Goal: Task Accomplishment & Management: Use online tool/utility

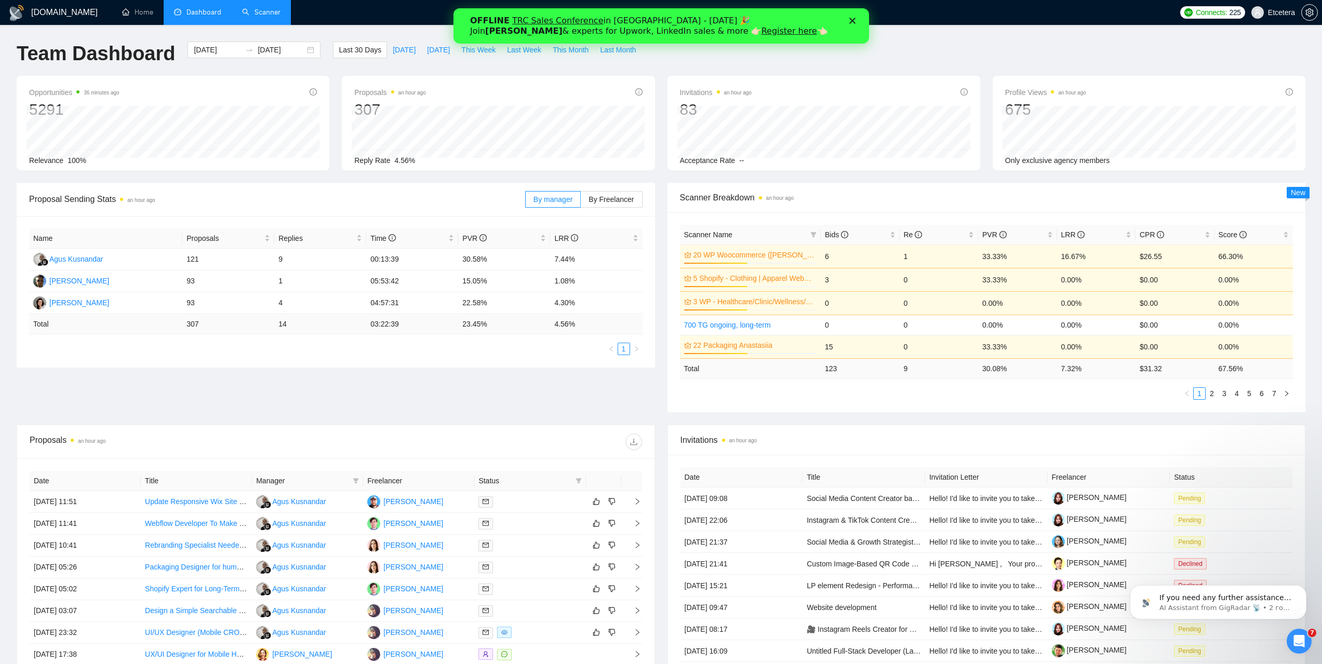
click at [276, 16] on link "Scanner" at bounding box center [261, 12] width 38 height 9
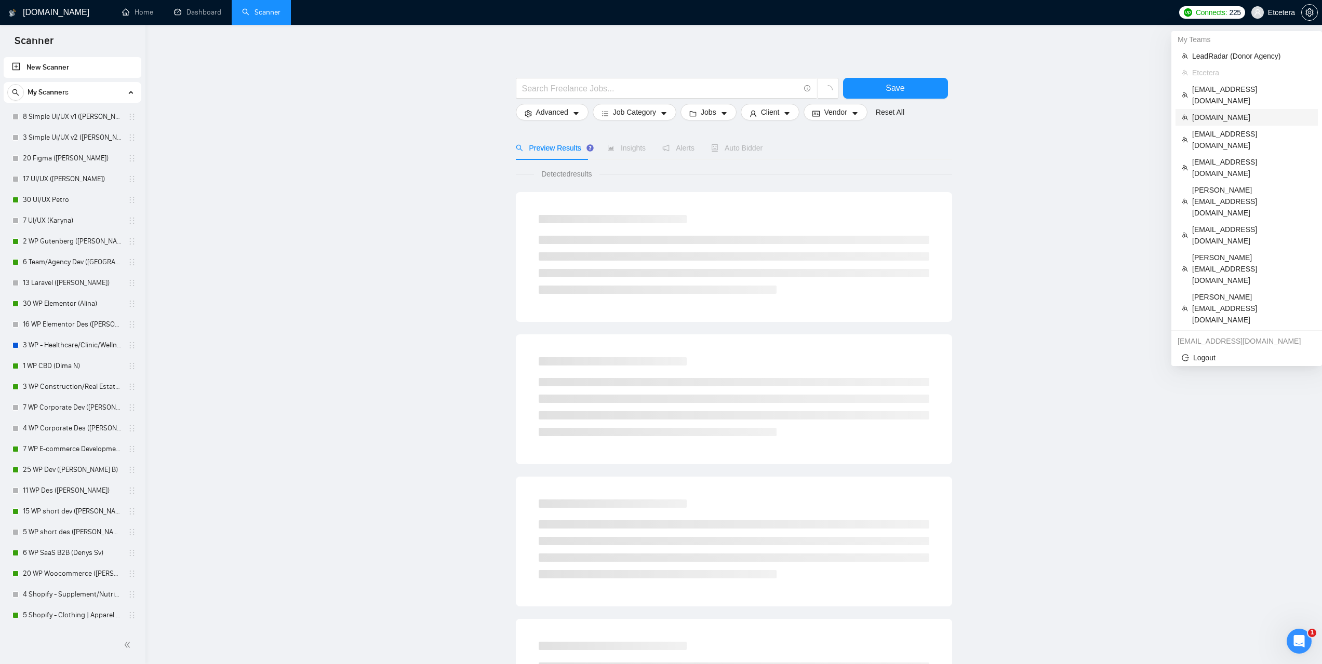
click at [1212, 112] on span "Impro.email" at bounding box center [1251, 117] width 119 height 11
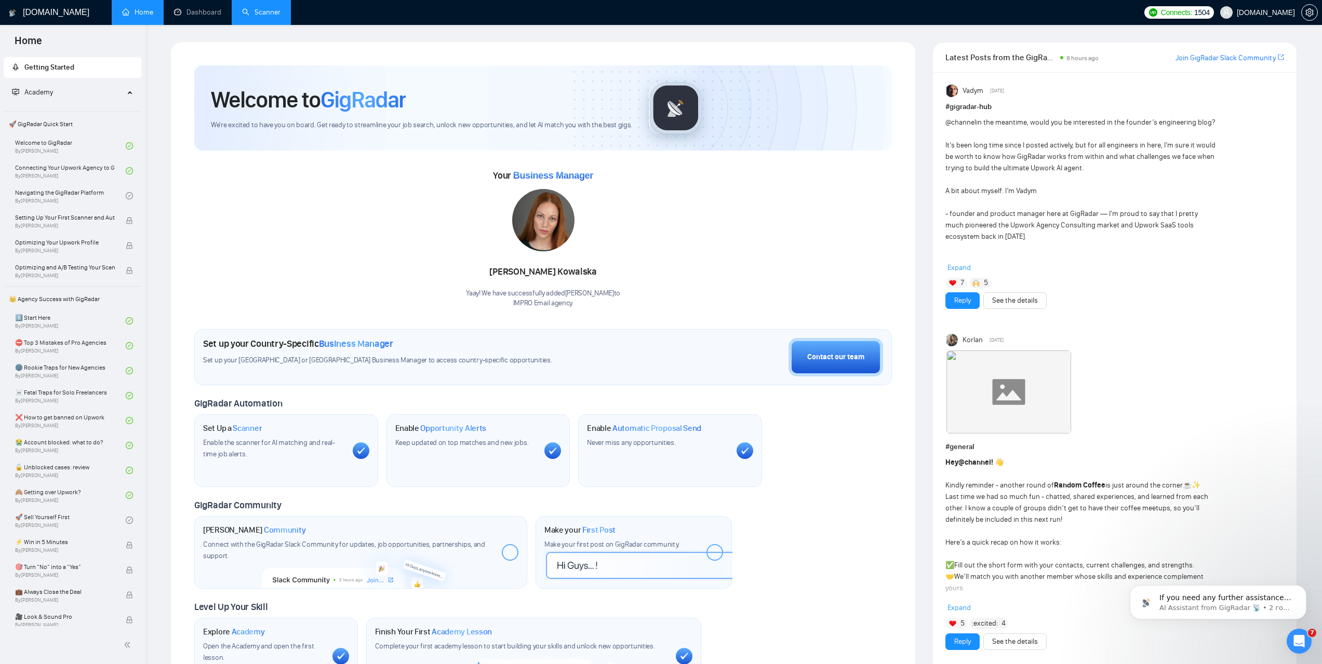
click at [267, 17] on link "Scanner" at bounding box center [261, 12] width 38 height 9
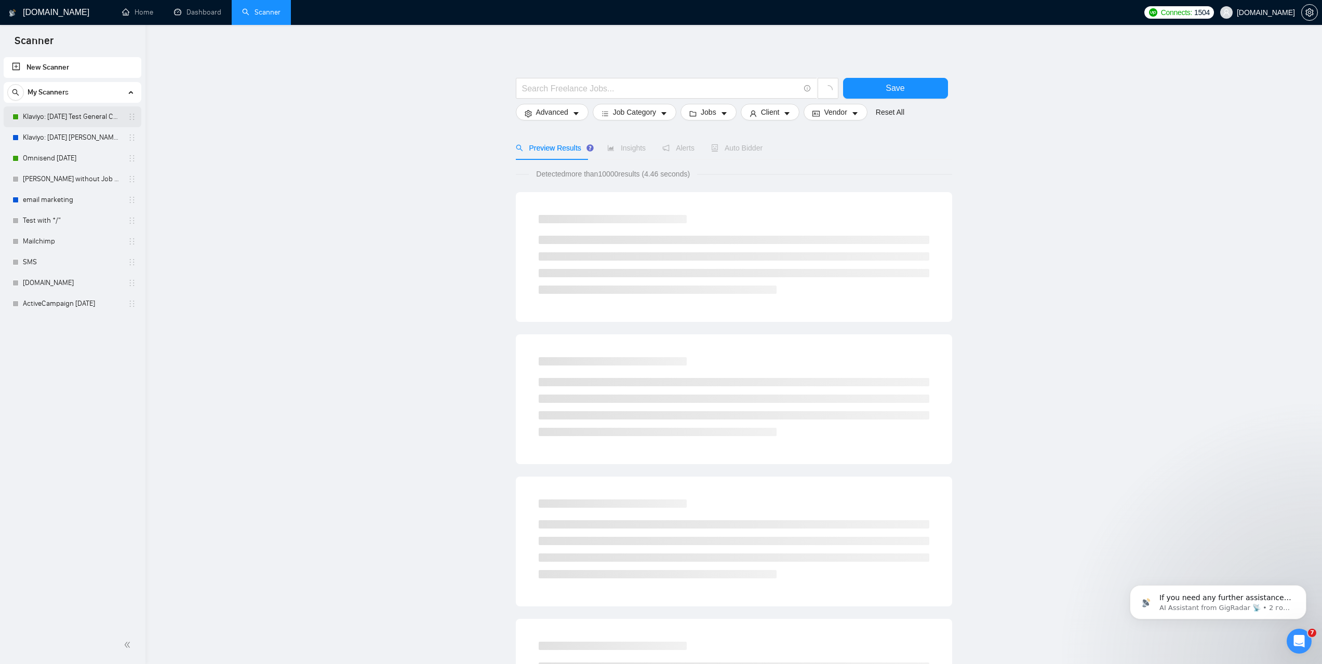
click at [78, 116] on link "Klaviyo: 13.01.25 Test General Cover" at bounding box center [72, 116] width 99 height 21
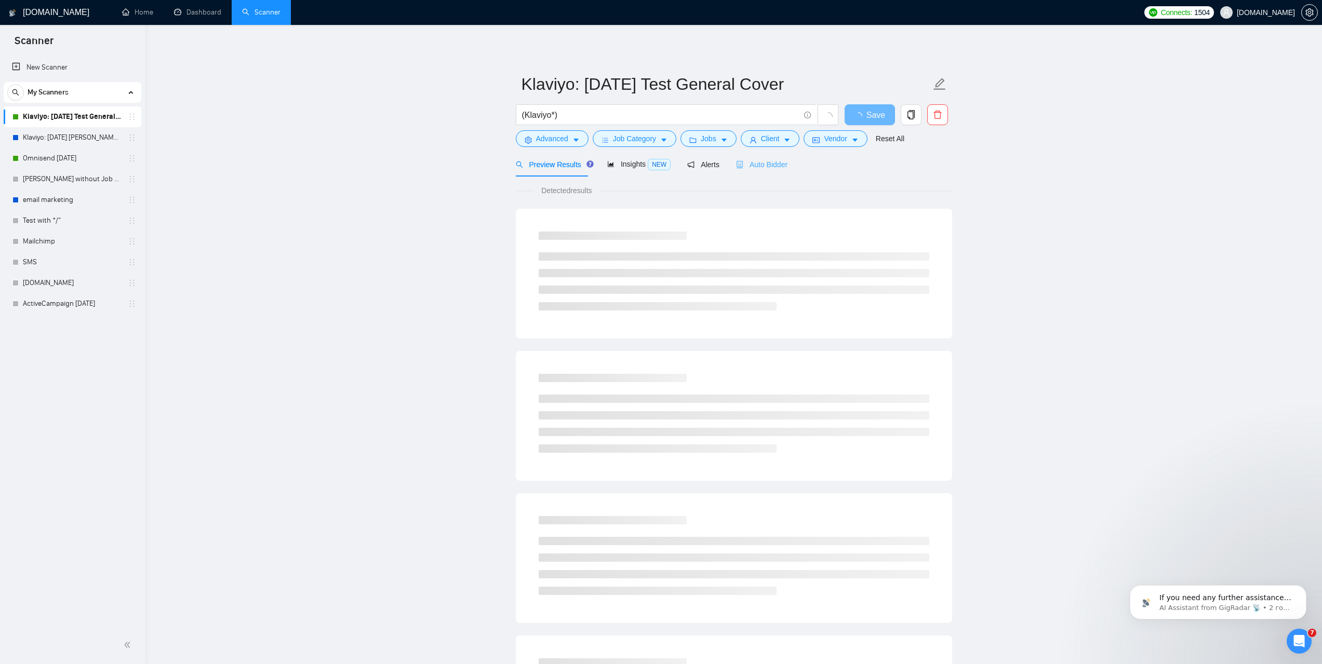
click at [768, 176] on div "Auto Bidder" at bounding box center [761, 164] width 51 height 24
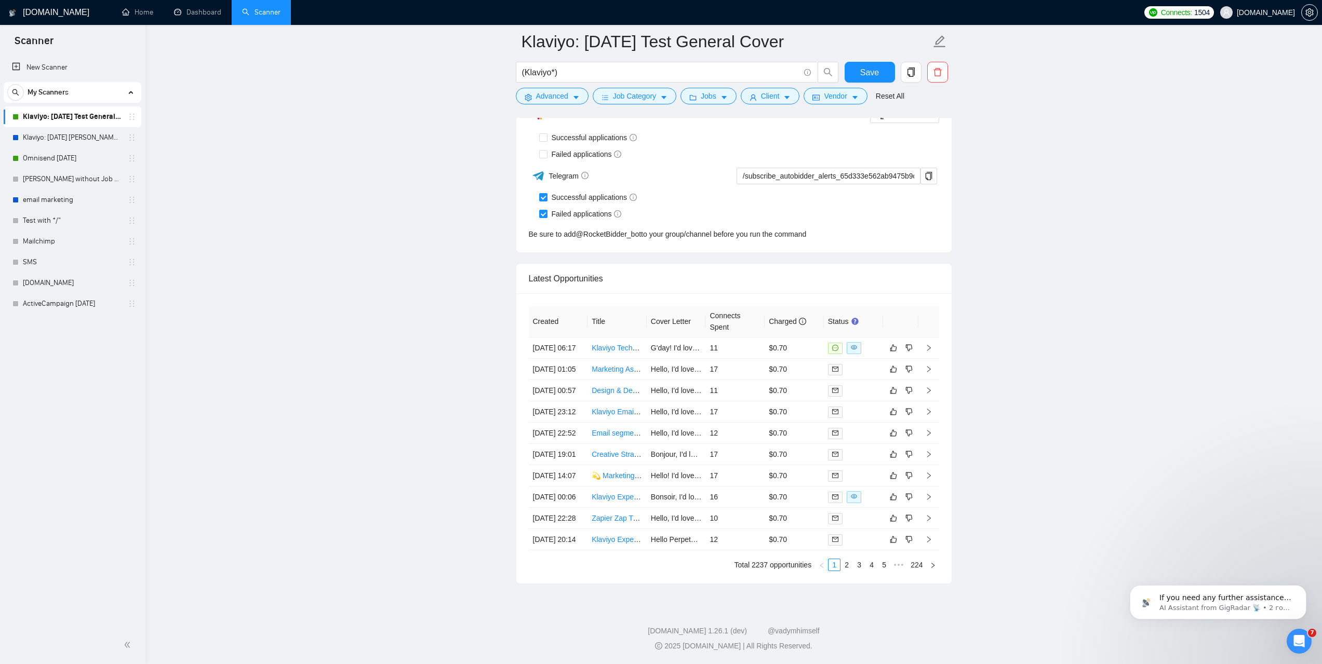
scroll to position [2805, 0]
click at [869, 324] on link "Expand" at bounding box center [875, 328] width 28 height 9
click at [849, 571] on link "2" at bounding box center [846, 564] width 11 height 11
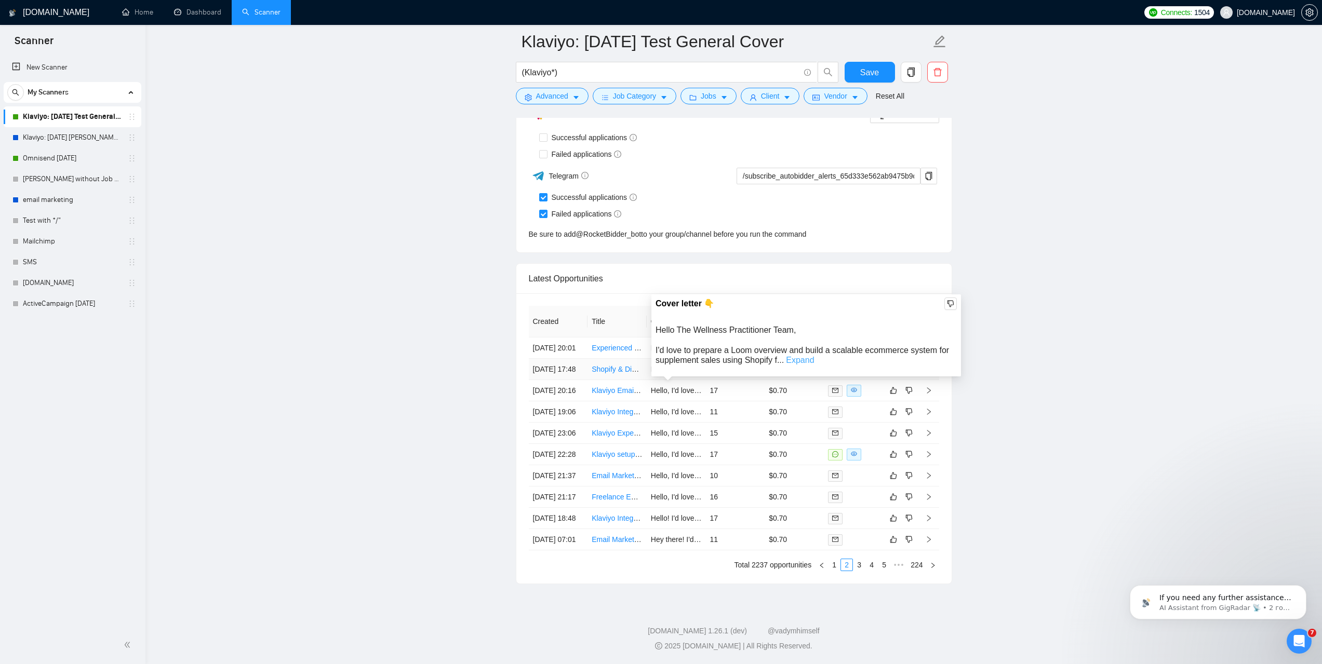
click at [795, 356] on link "Expand" at bounding box center [800, 360] width 28 height 9
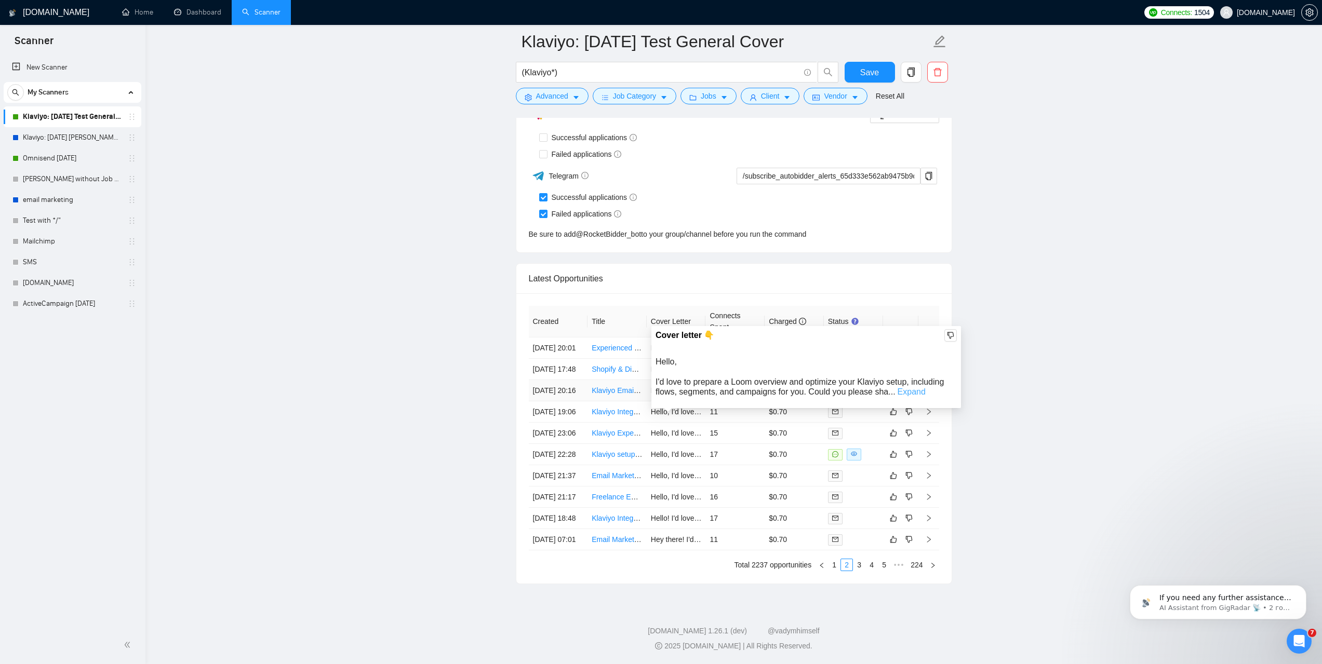
click at [902, 387] on link "Expand" at bounding box center [911, 391] width 28 height 9
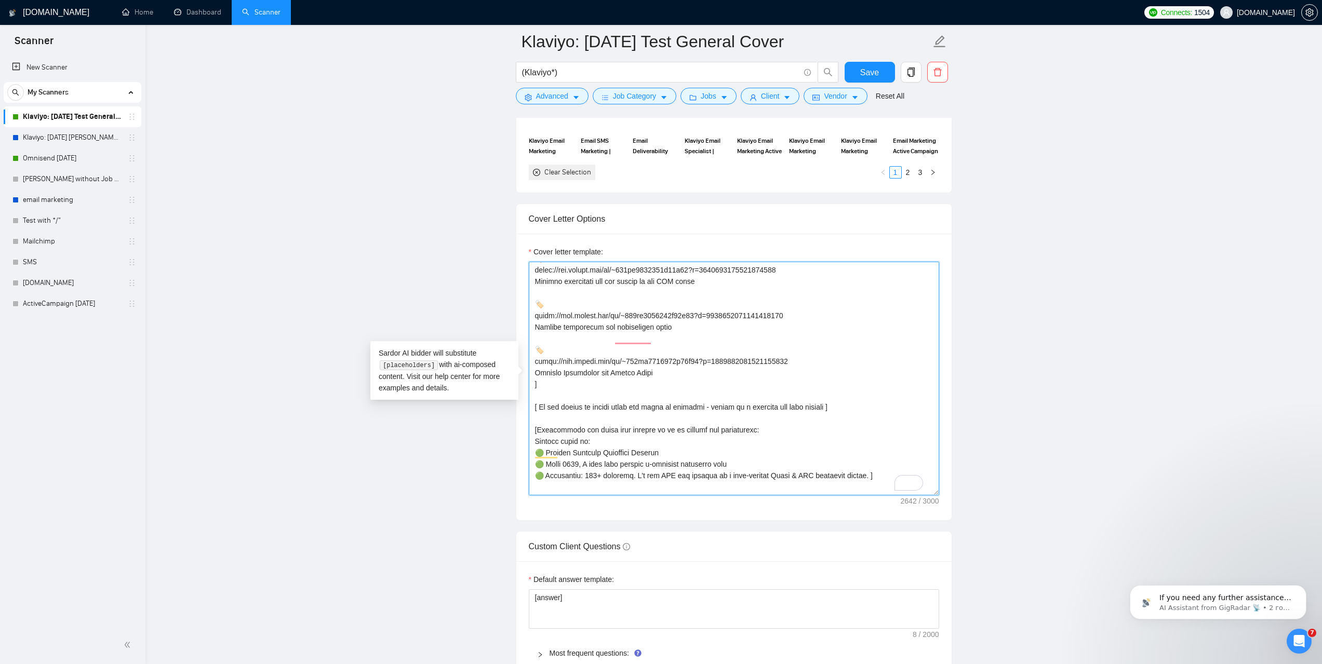
scroll to position [571, 0]
drag, startPoint x: 833, startPoint y: 417, endPoint x: 535, endPoint y: 422, distance: 298.2
click at [535, 422] on textarea "Cover letter template:" at bounding box center [734, 379] width 410 height 234
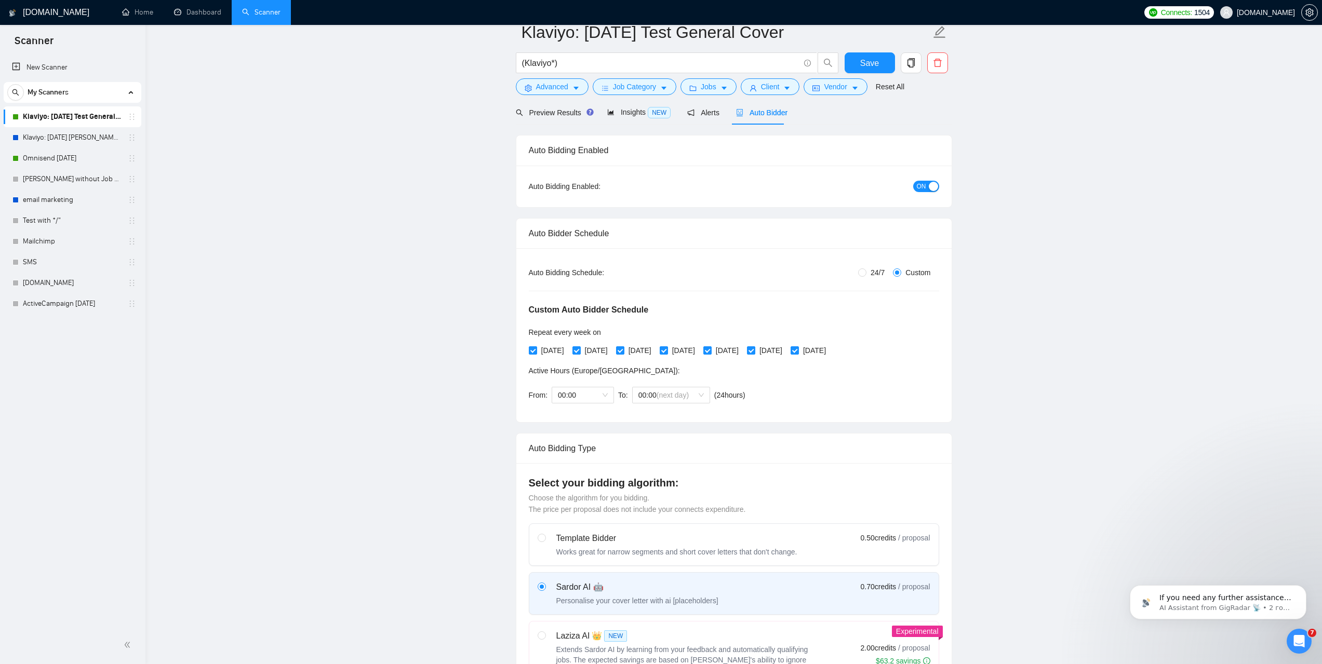
scroll to position [0, 0]
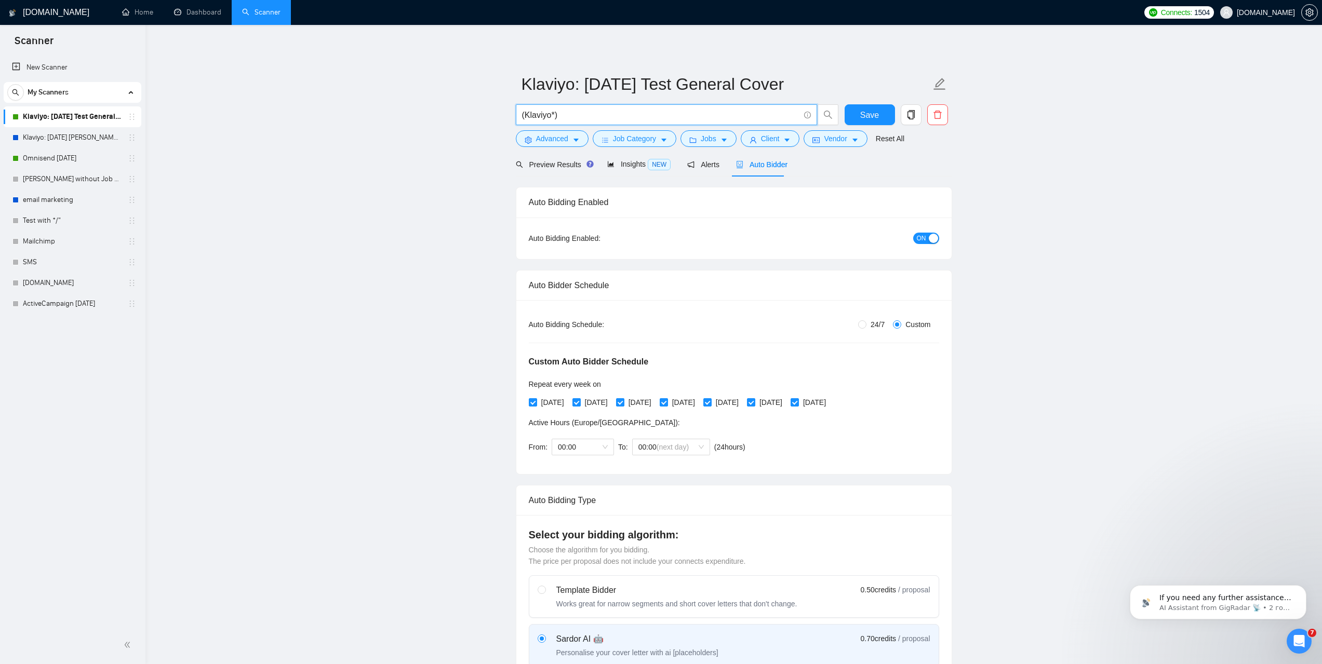
drag, startPoint x: 564, startPoint y: 112, endPoint x: 502, endPoint y: 114, distance: 62.4
type input "Є"
paste input "Shopify & Digital Marketing Expert for Wellness Brand Growth and Ecommerce Expa…"
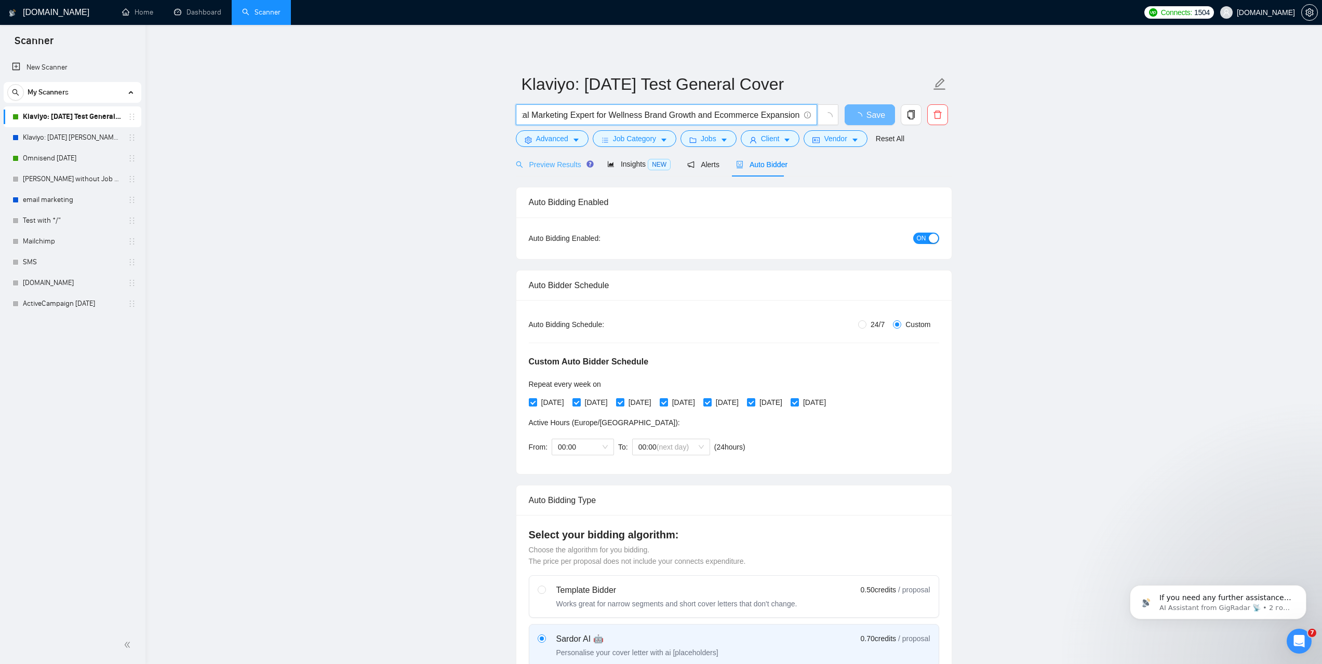
type input ""Shopify & Digital Marketing Expert for Wellness Brand Growth and Ecommerce Exp…"
click at [555, 164] on span "Preview Results" at bounding box center [553, 164] width 75 height 8
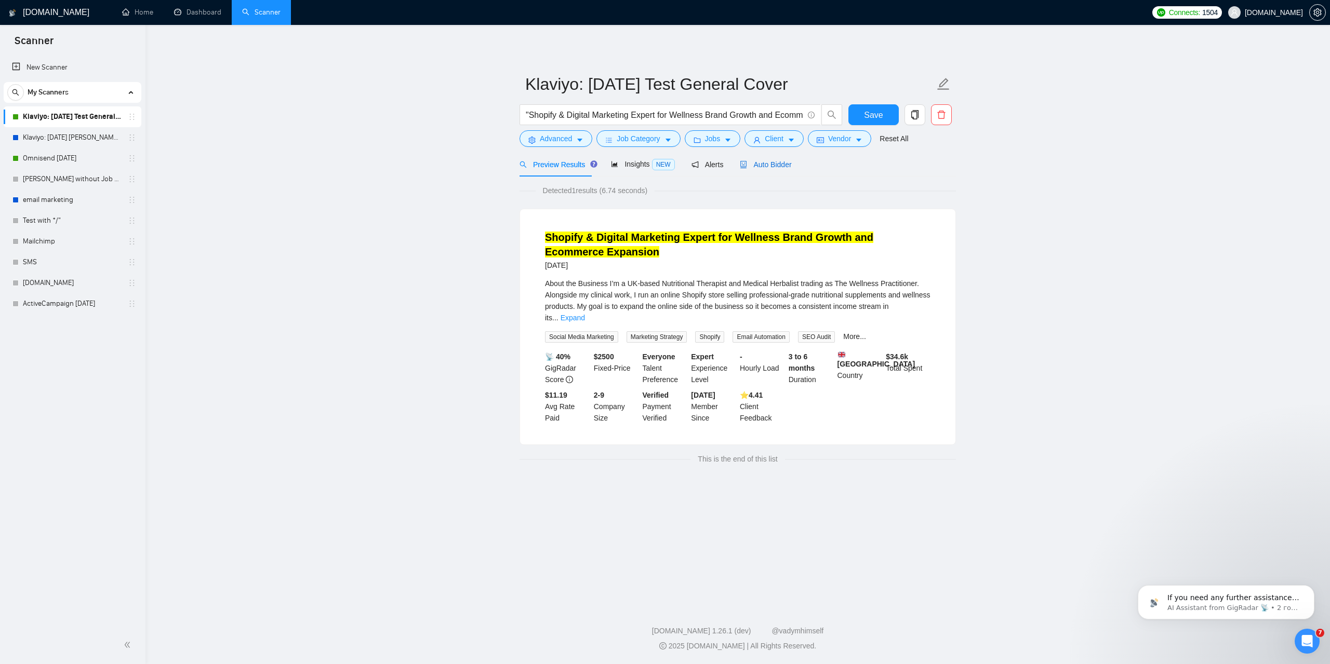
click at [766, 167] on span "Auto Bidder" at bounding box center [765, 164] width 51 height 8
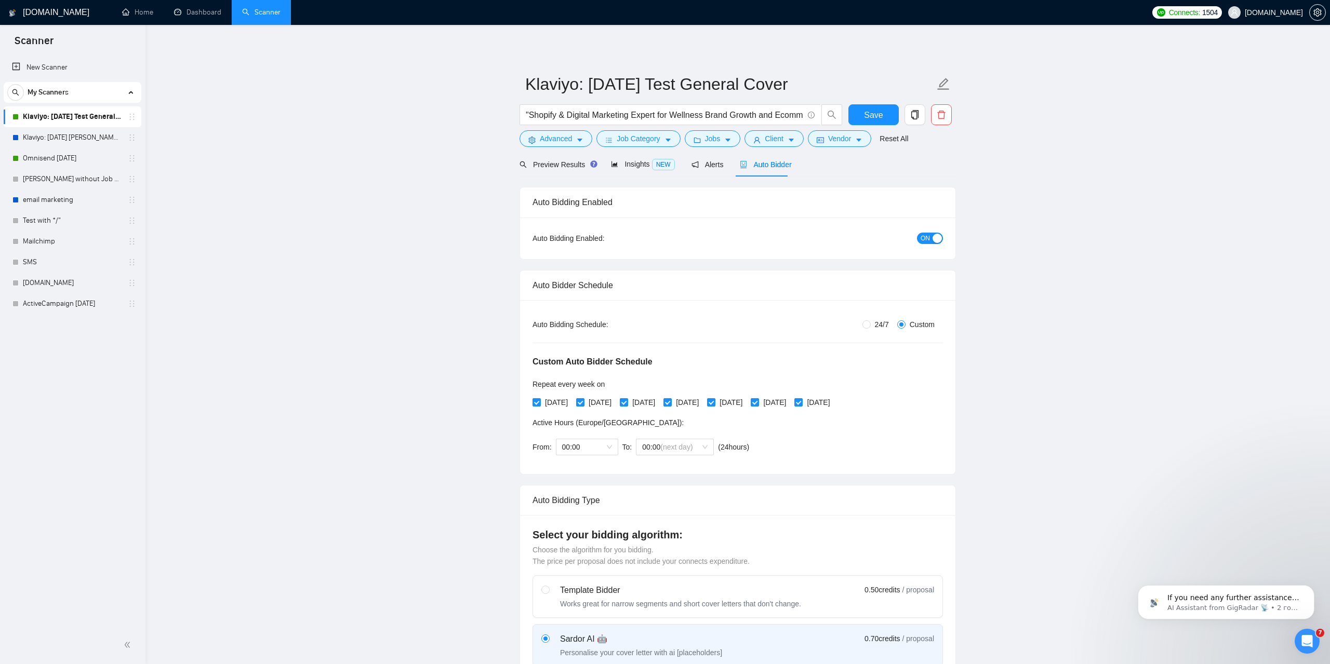
checkbox input "true"
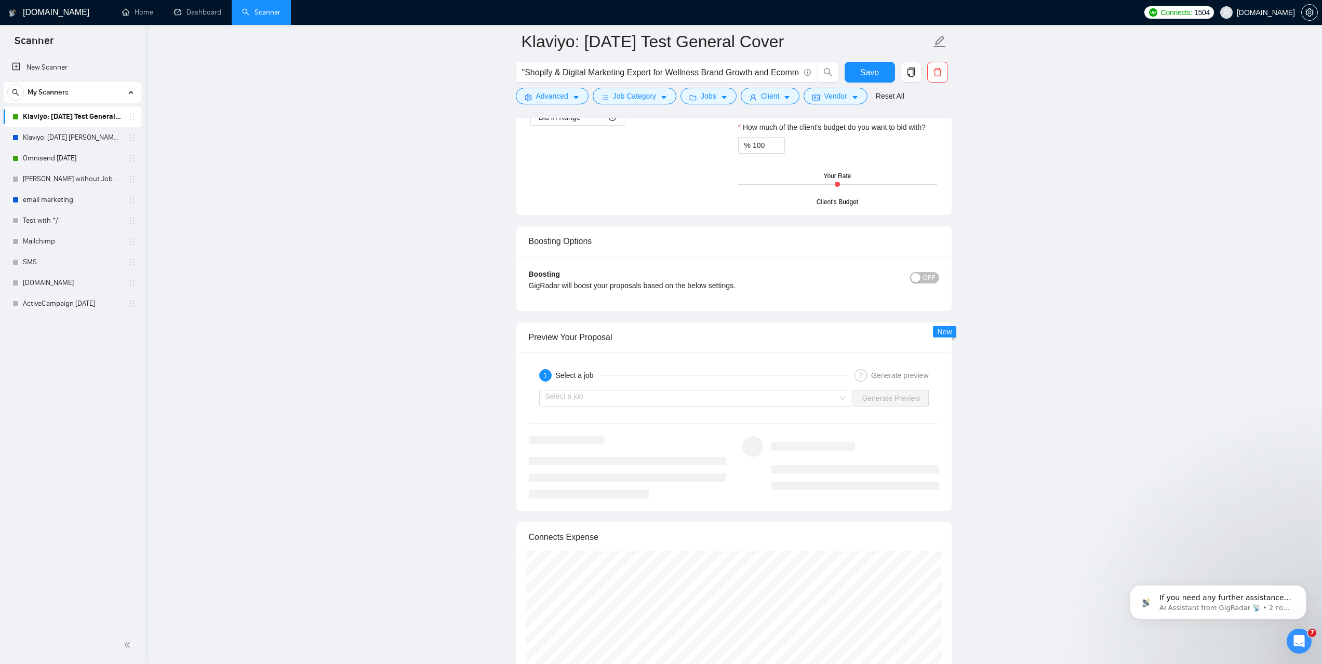
scroll to position [1974, 0]
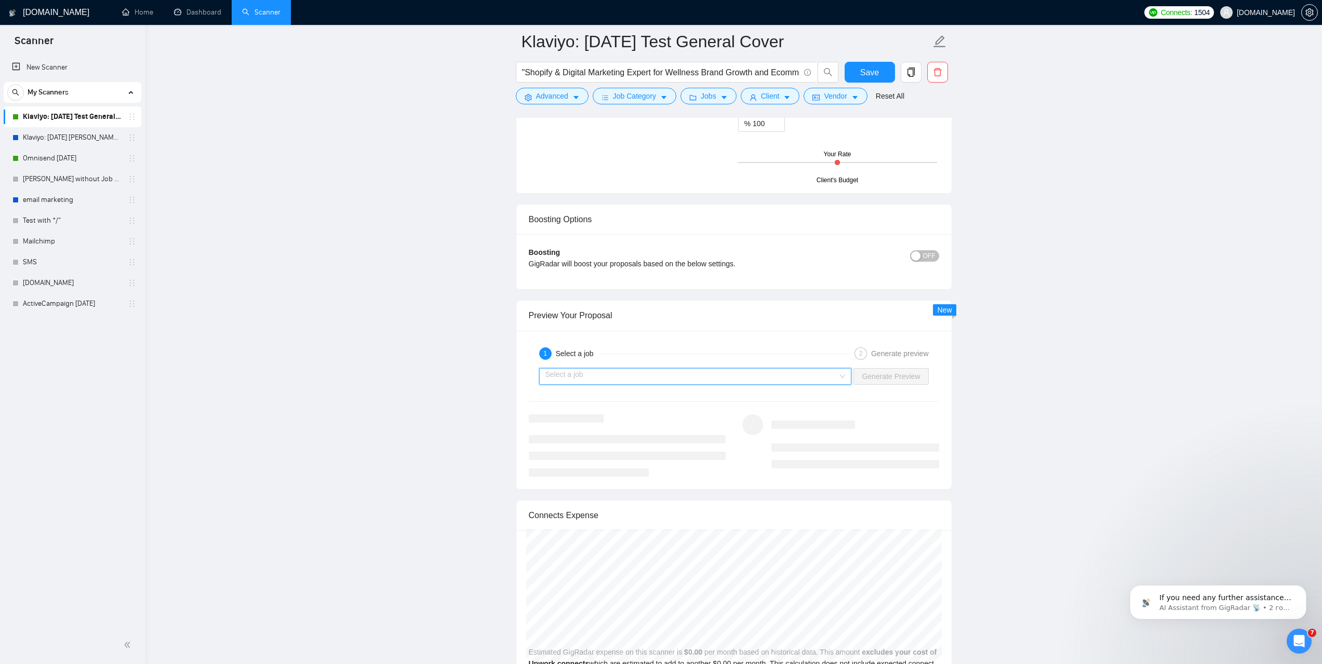
click at [716, 374] on input "search" at bounding box center [691, 377] width 293 height 16
click at [693, 394] on span "Shopify & Digital Marketing Expert for Wellness Brand Growth and ..." at bounding box center [655, 396] width 221 height 8
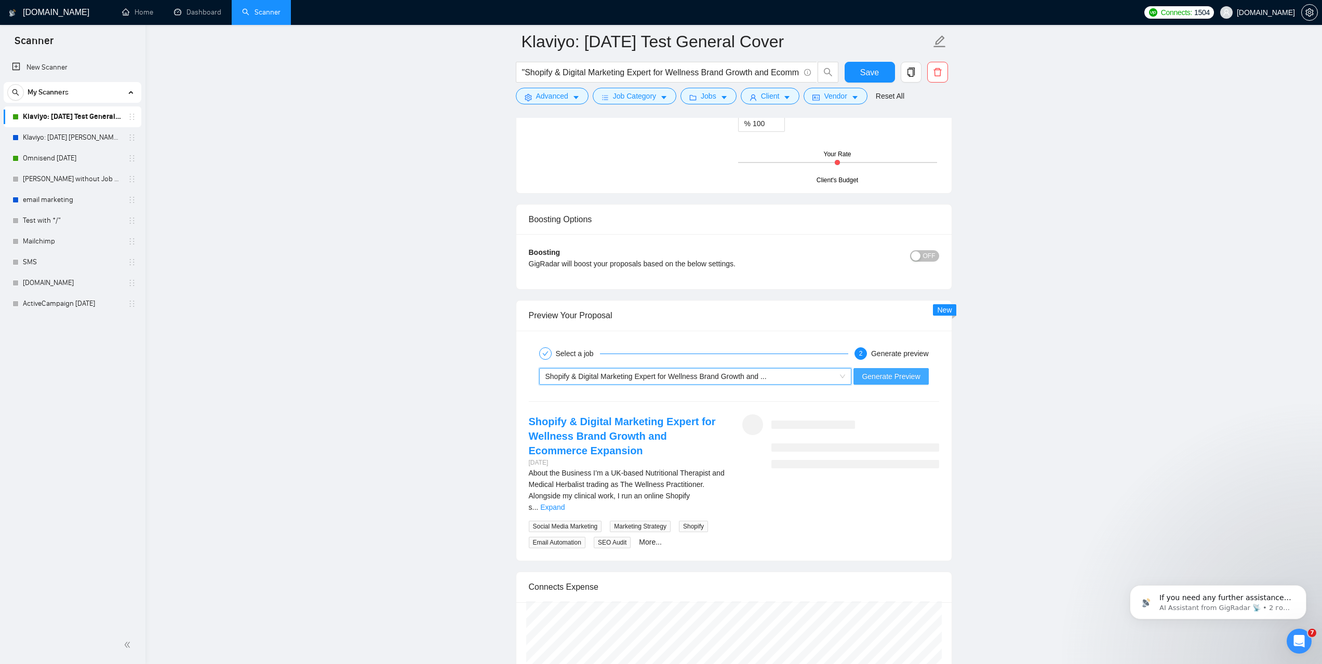
click at [895, 379] on span "Generate Preview" at bounding box center [891, 376] width 58 height 11
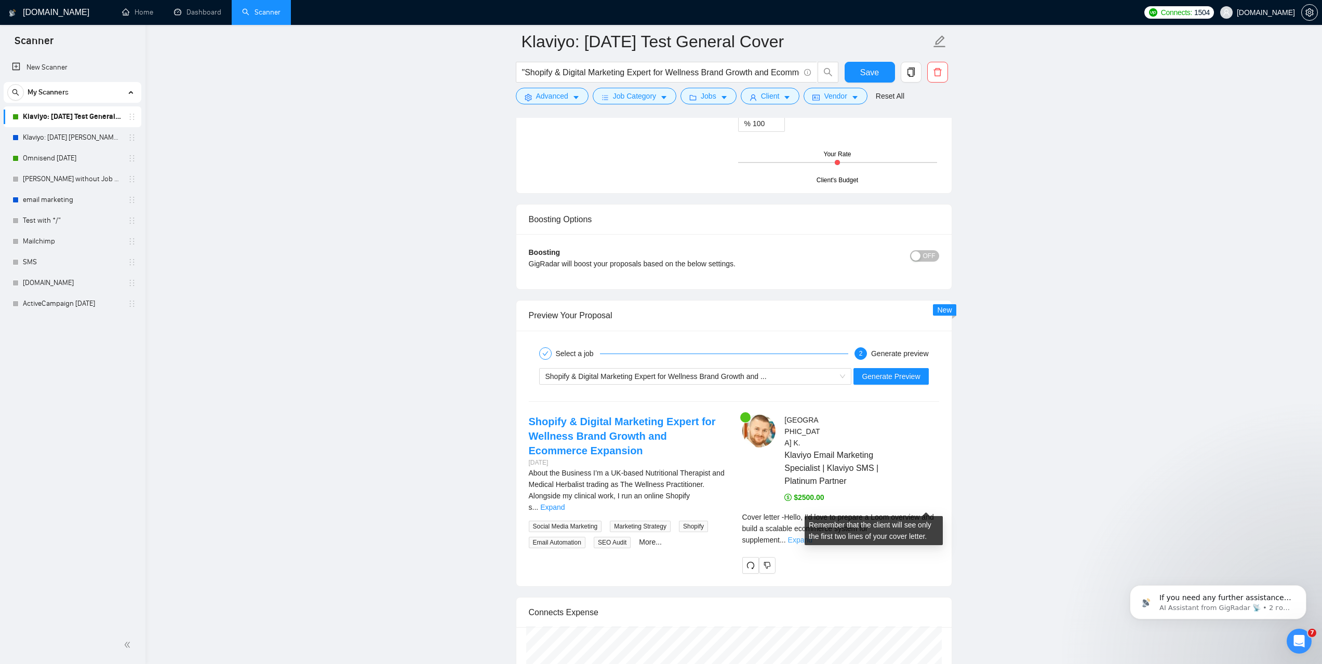
click at [812, 536] on link "Expand" at bounding box center [800, 540] width 24 height 8
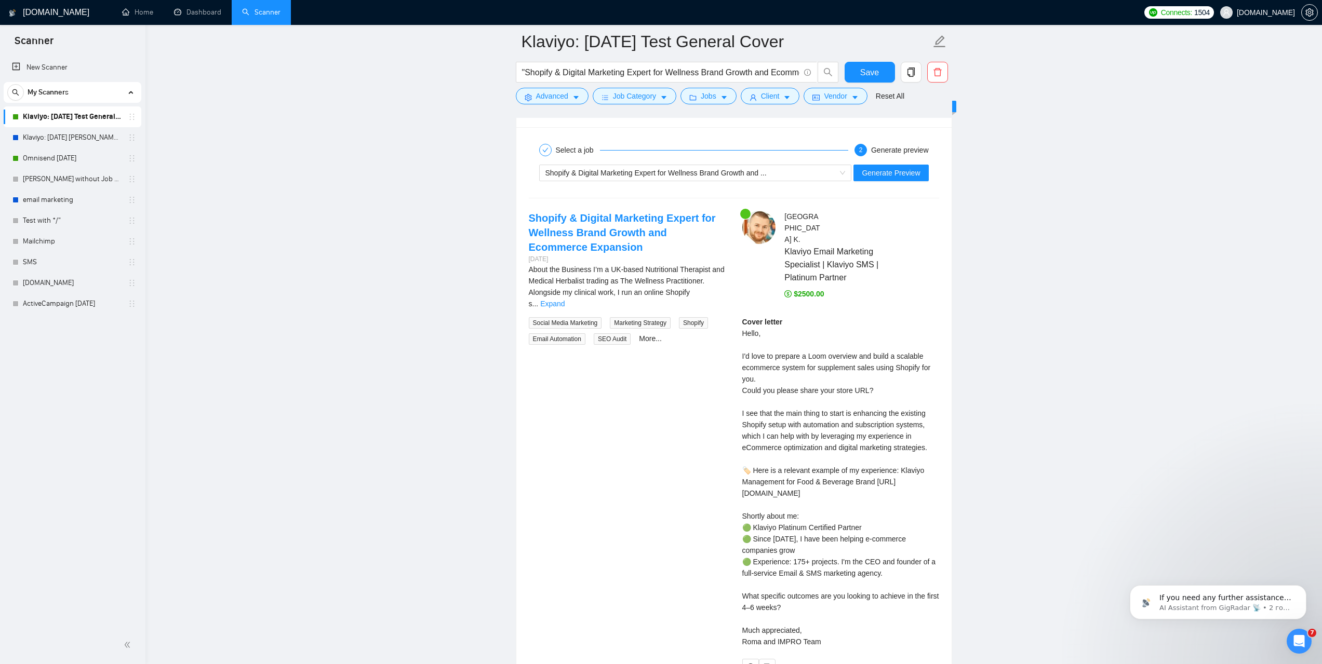
scroll to position [2181, 0]
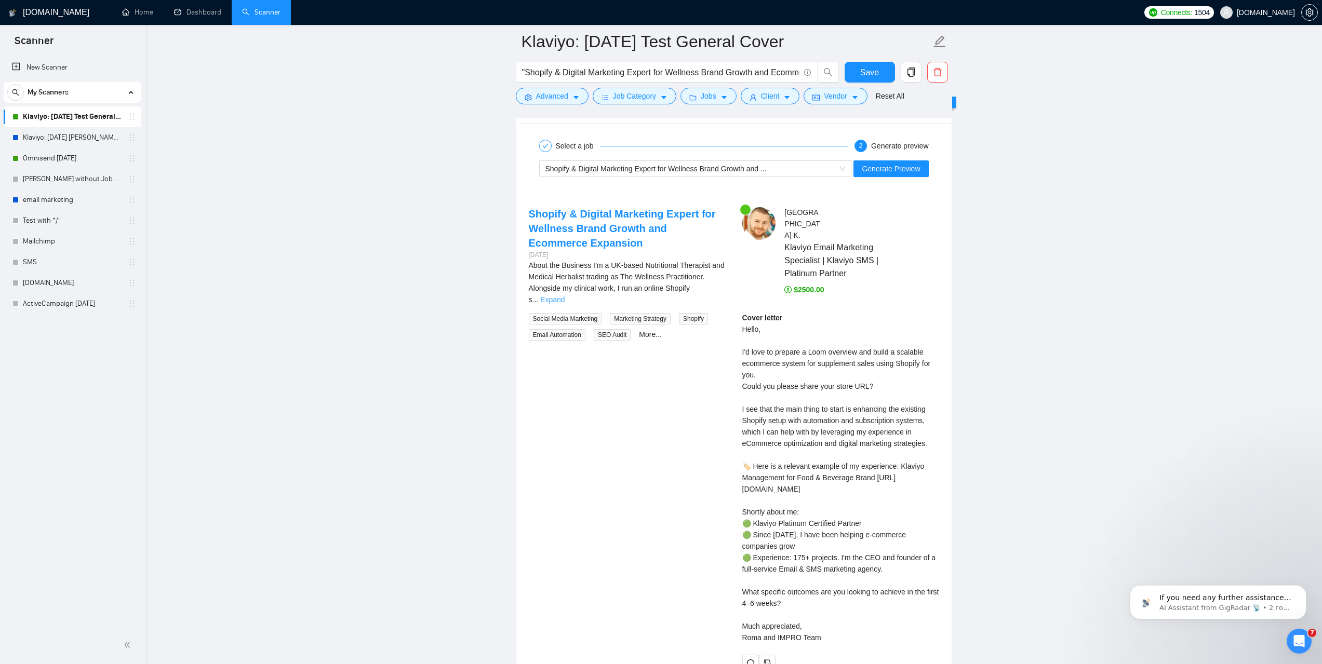
click at [565, 296] on link "Expand" at bounding box center [552, 300] width 24 height 8
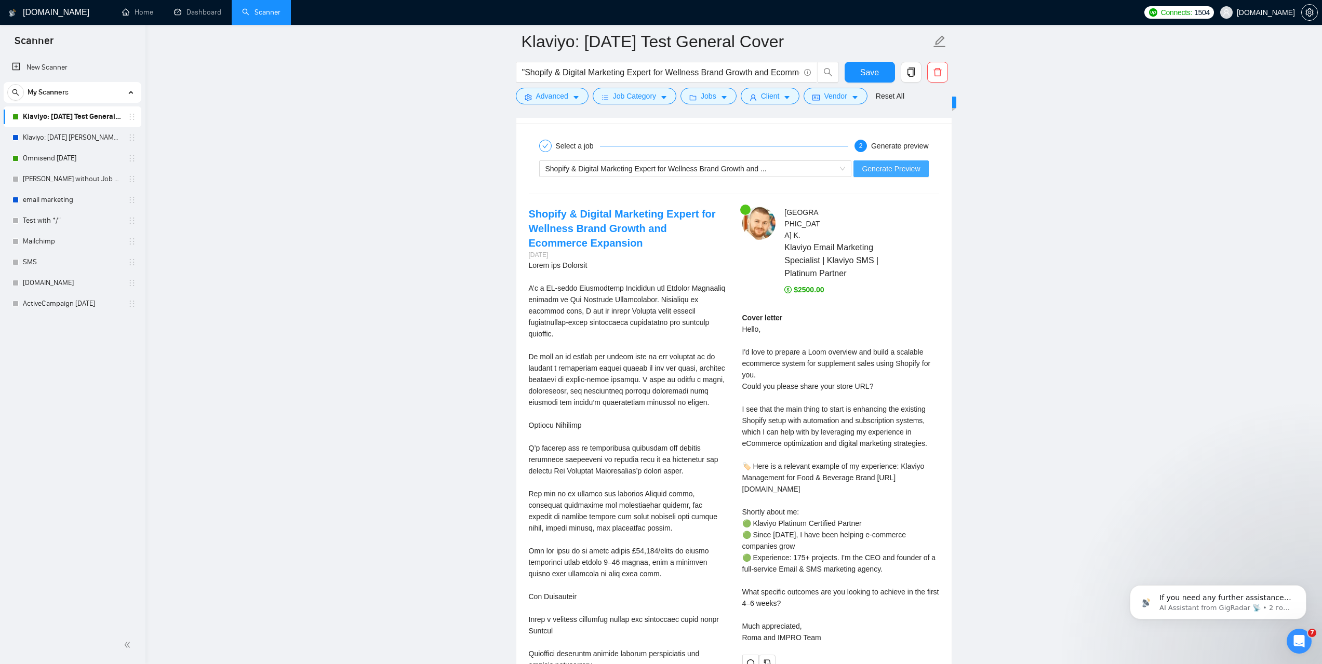
click at [893, 167] on span "Generate Preview" at bounding box center [891, 168] width 58 height 11
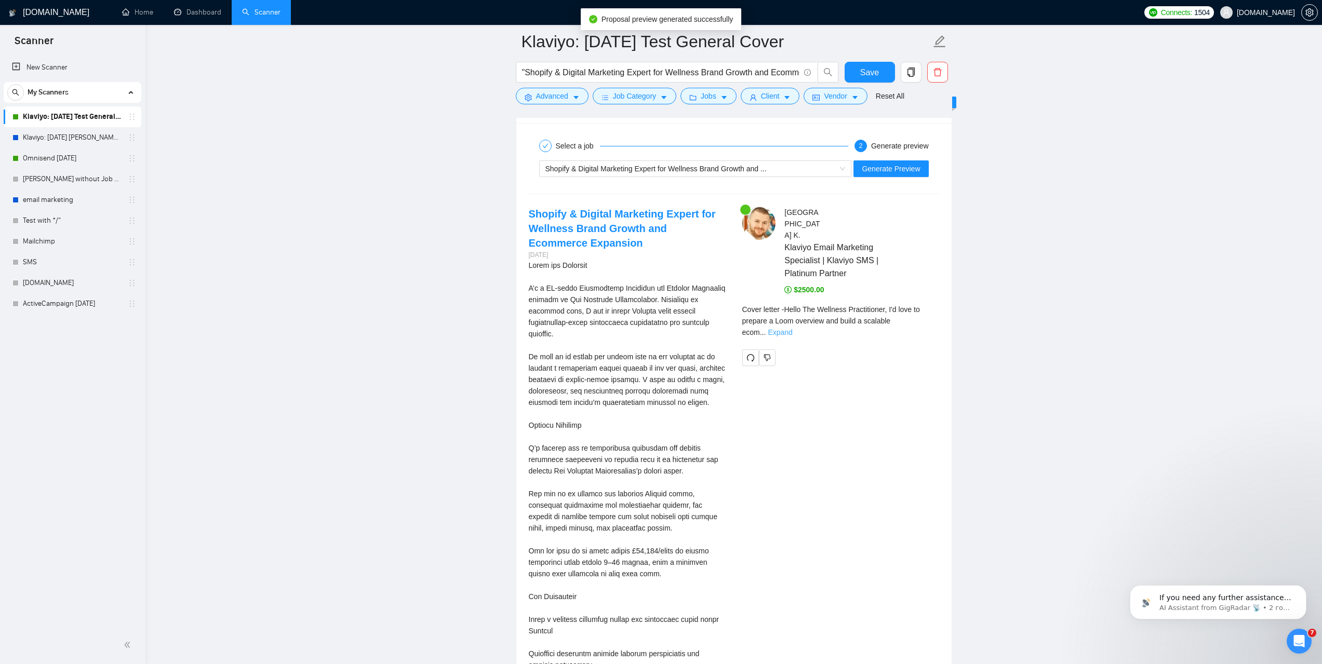
click at [792, 328] on link "Expand" at bounding box center [780, 332] width 24 height 8
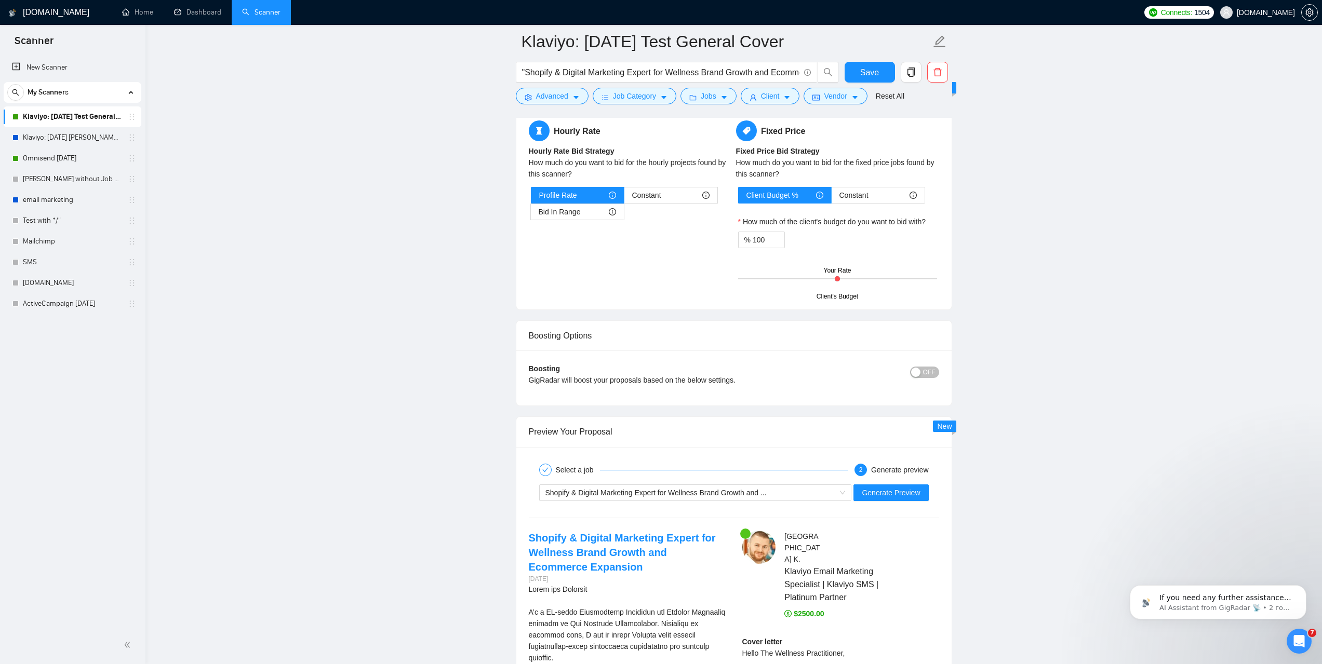
scroll to position [2025, 0]
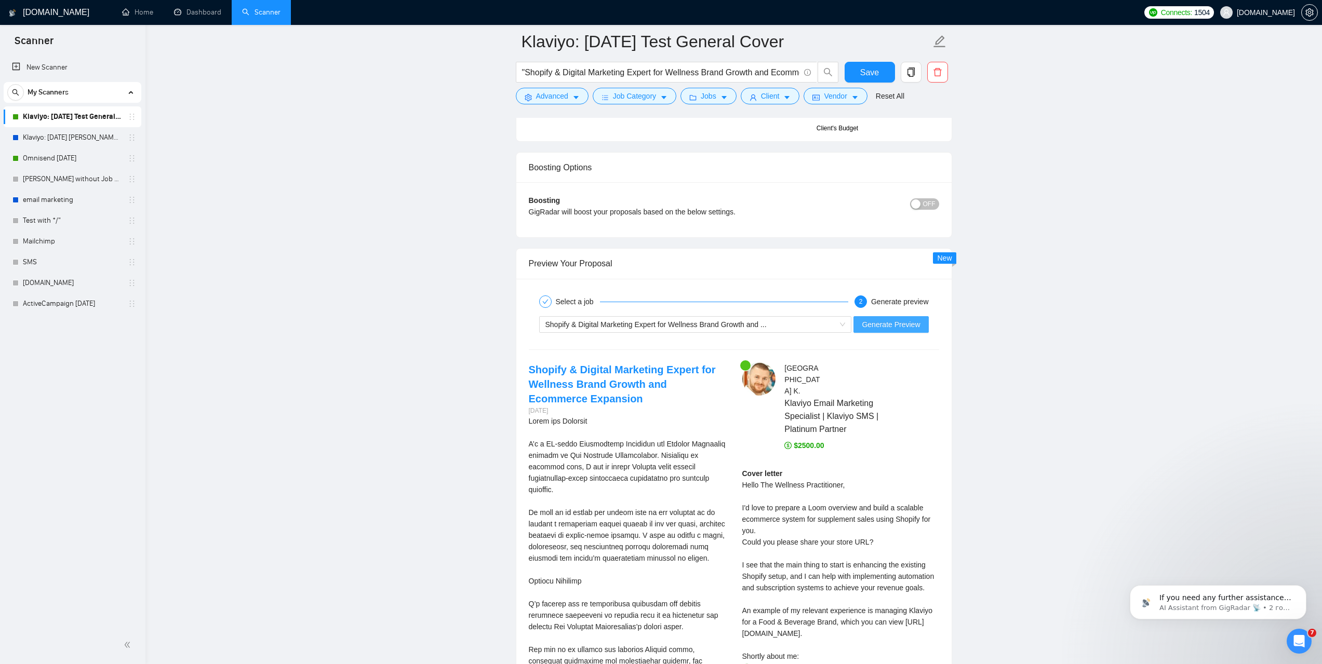
click at [907, 329] on span "Generate Preview" at bounding box center [891, 324] width 58 height 11
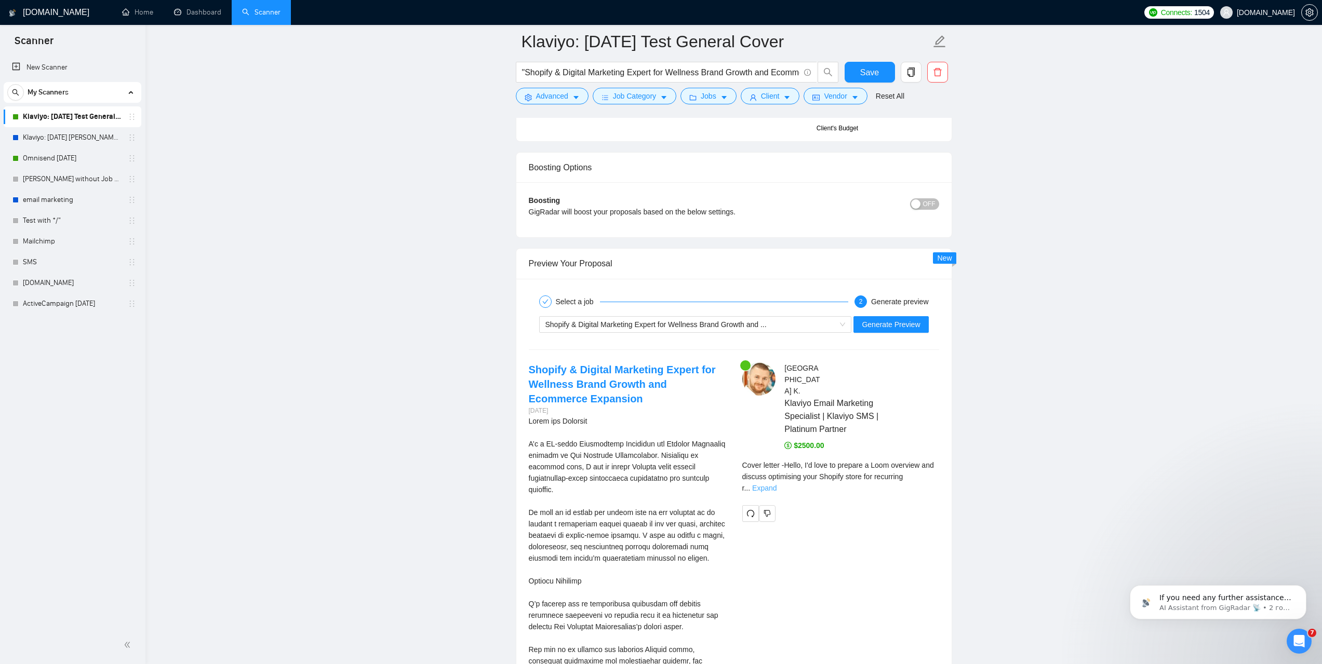
click at [776, 484] on link "Expand" at bounding box center [764, 488] width 24 height 8
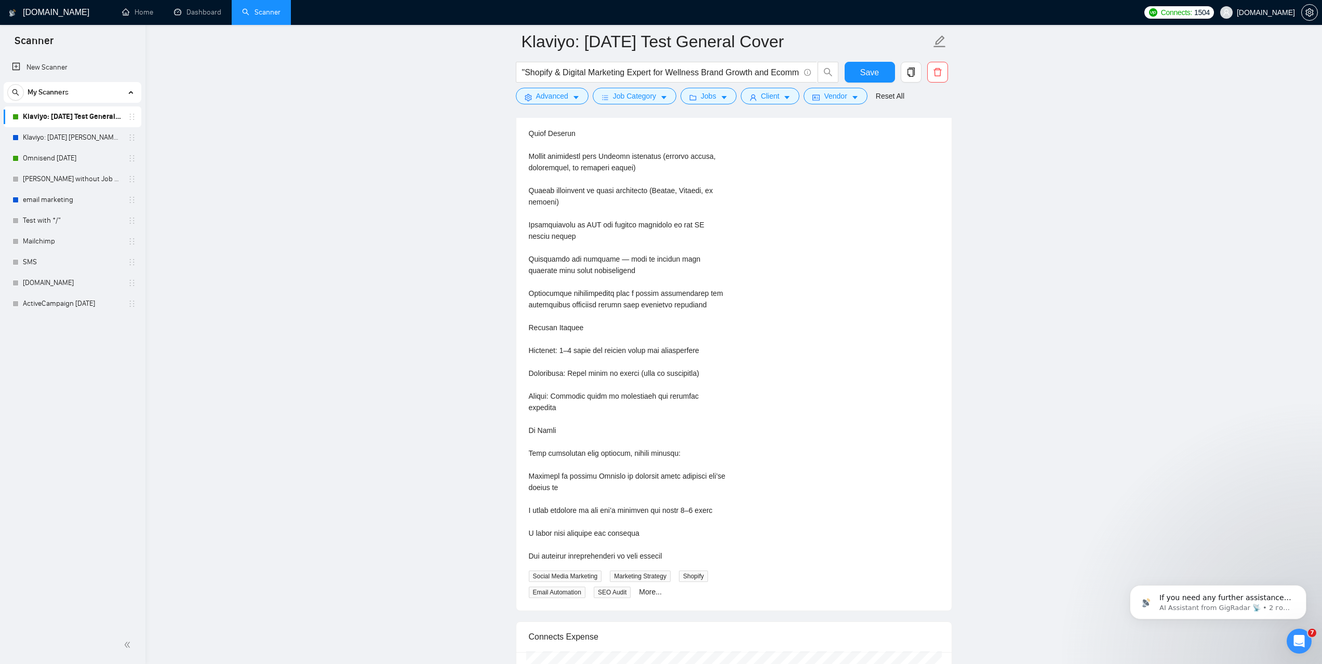
scroll to position [3687, 0]
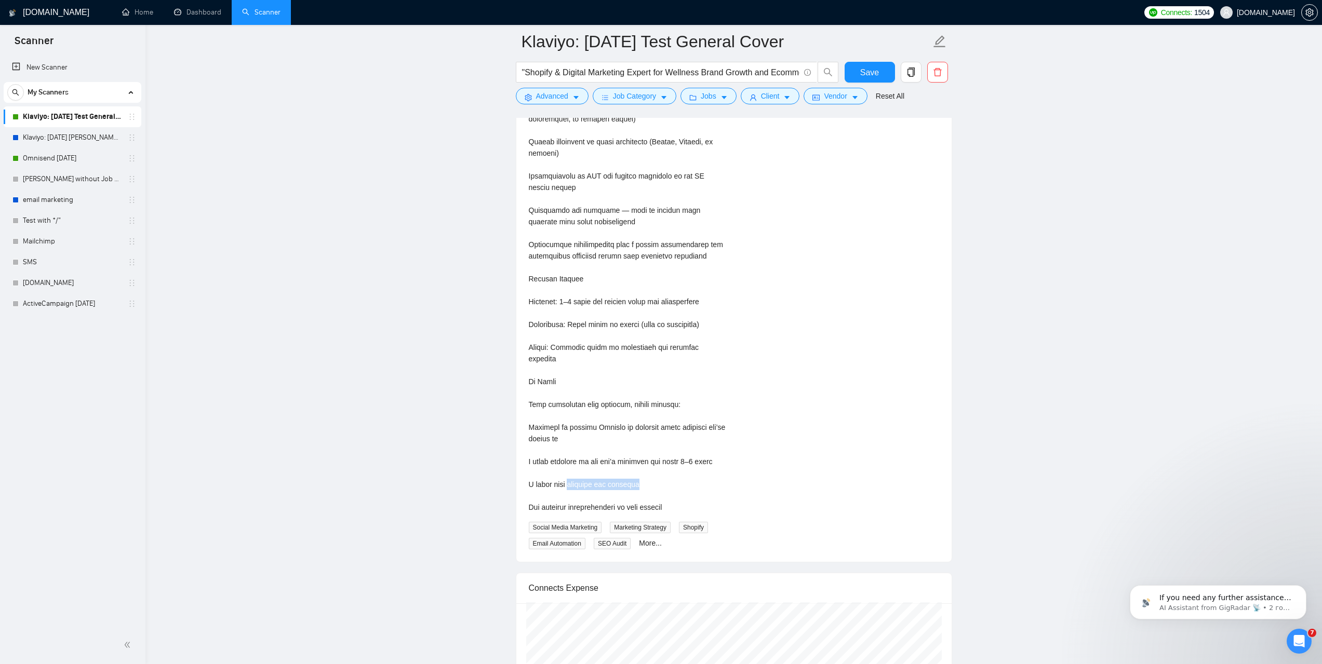
drag, startPoint x: 644, startPoint y: 473, endPoint x: 571, endPoint y: 472, distance: 72.7
copy div "estimate and timeline"
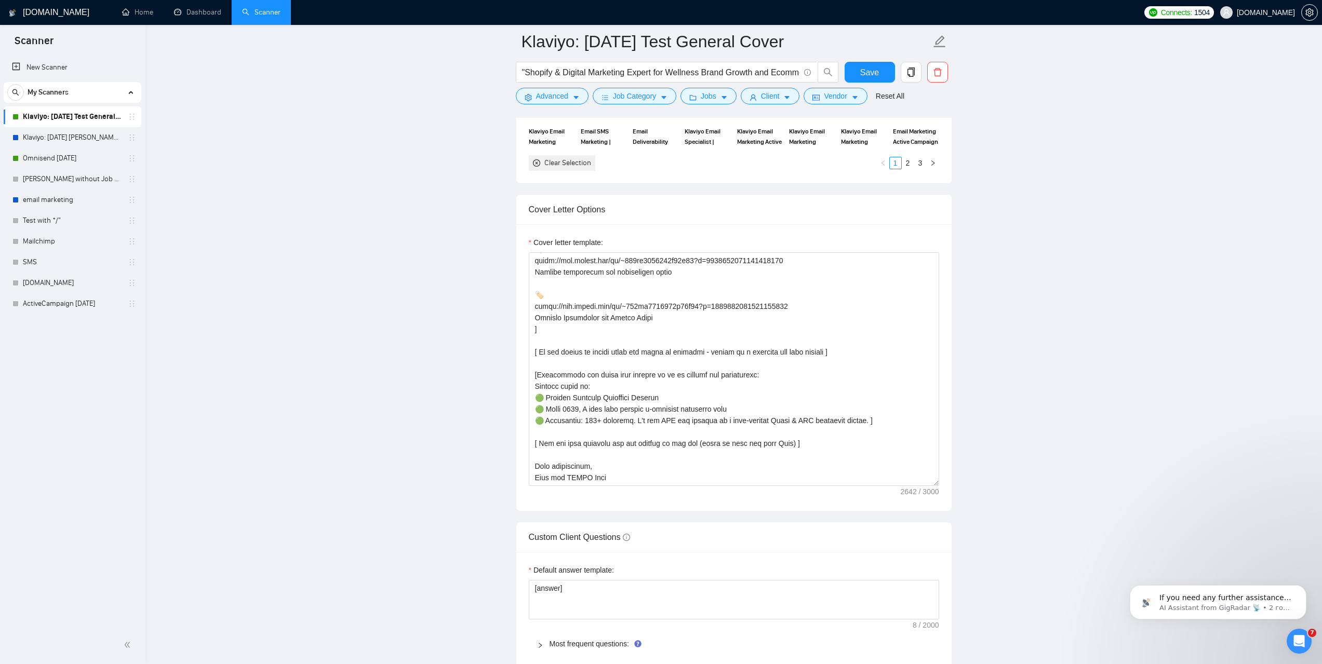
scroll to position [1246, 0]
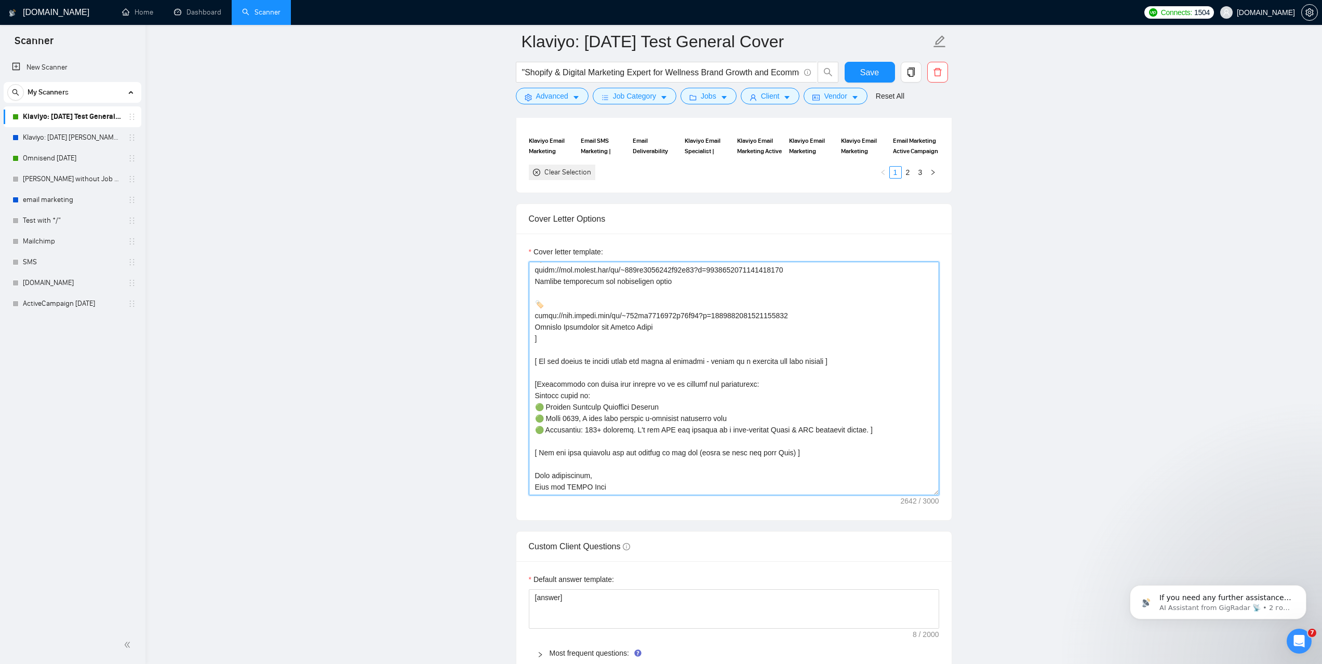
click at [695, 363] on textarea "Cover letter template:" at bounding box center [734, 379] width 410 height 234
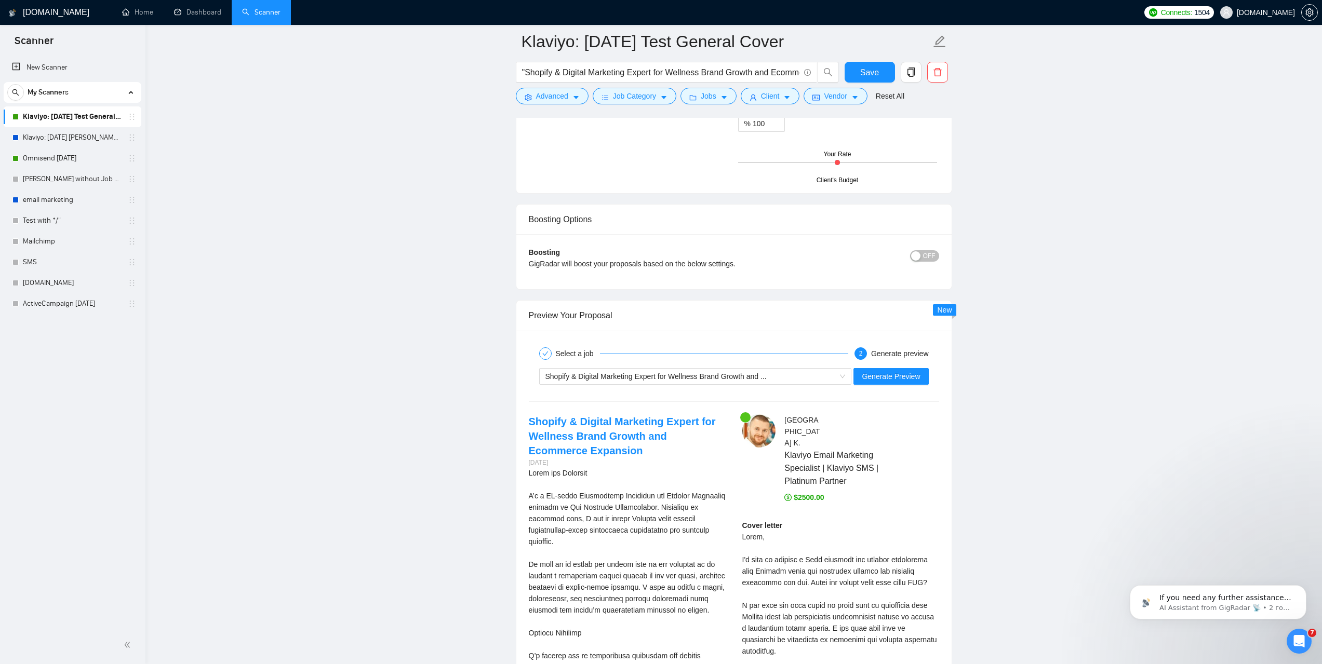
scroll to position [1714, 0]
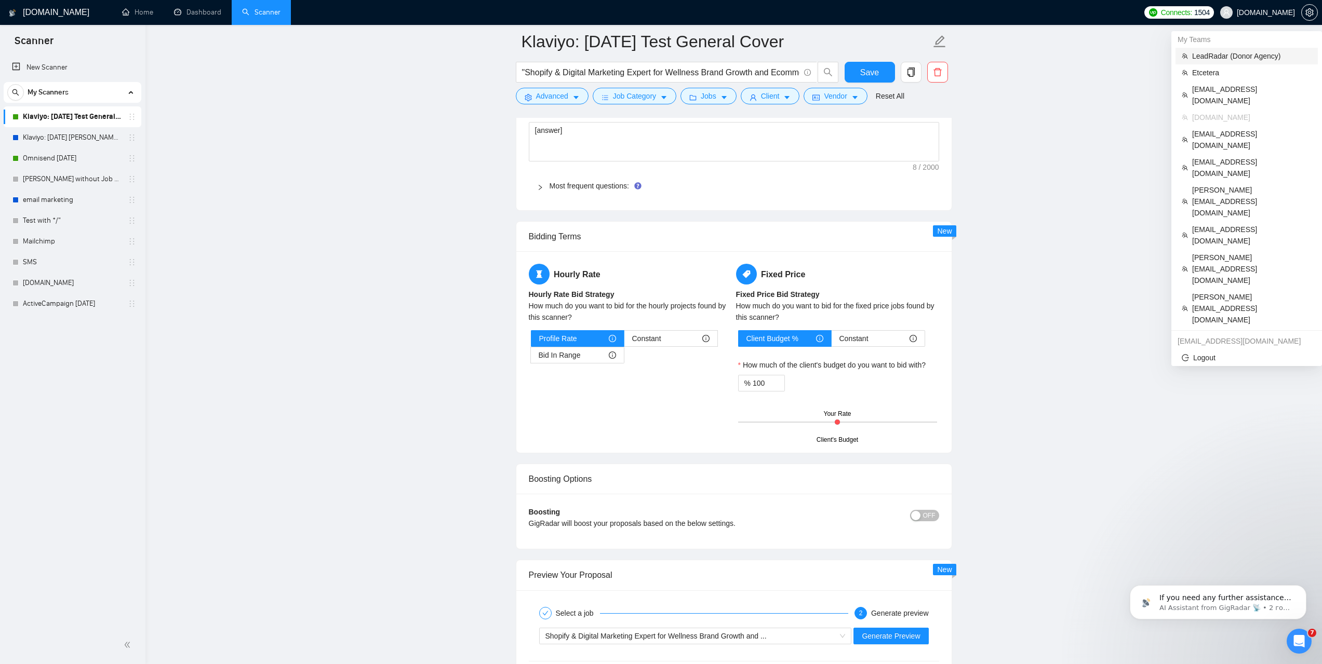
click at [1209, 56] on span "LeadRadar (Donor Agency)" at bounding box center [1251, 55] width 119 height 11
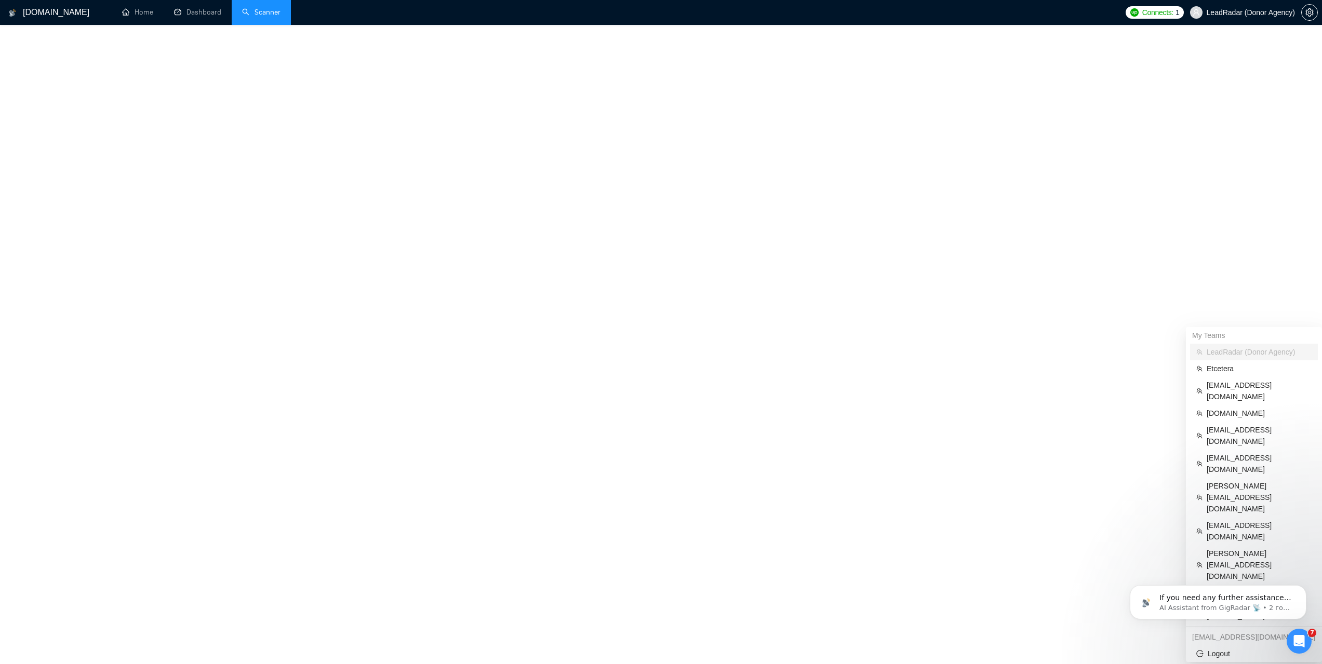
scroll to position [214, 0]
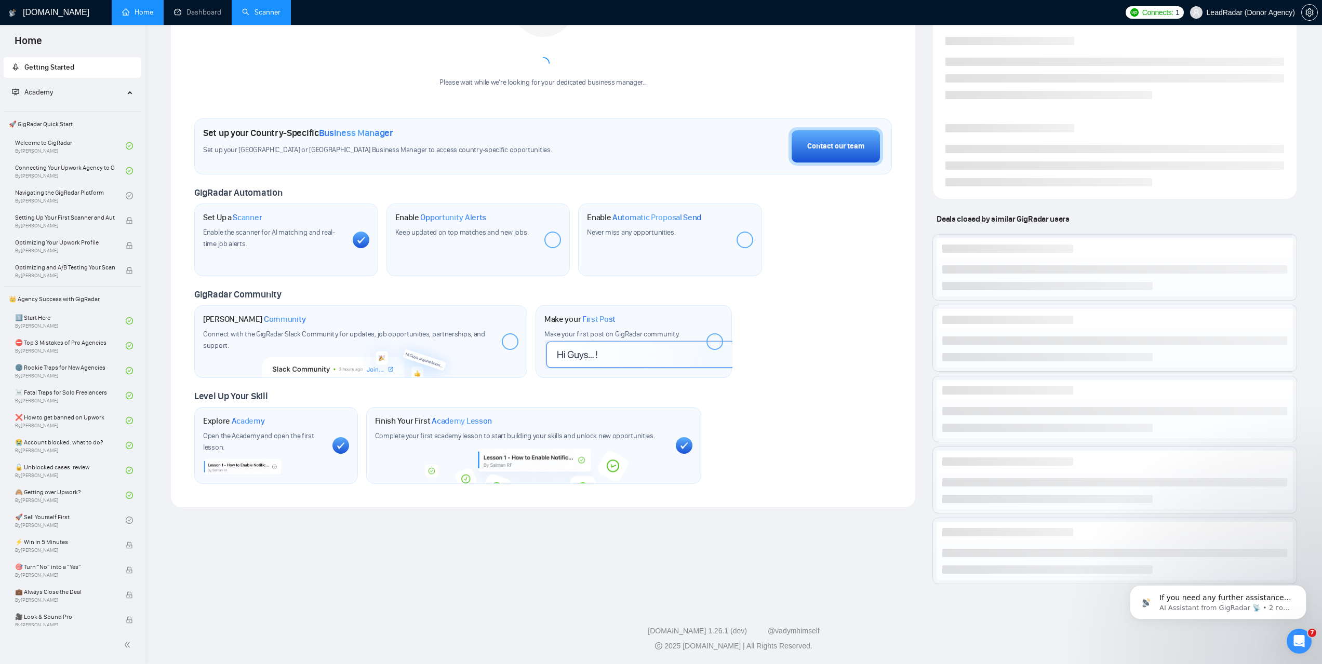
click at [277, 14] on link "Scanner" at bounding box center [261, 12] width 38 height 9
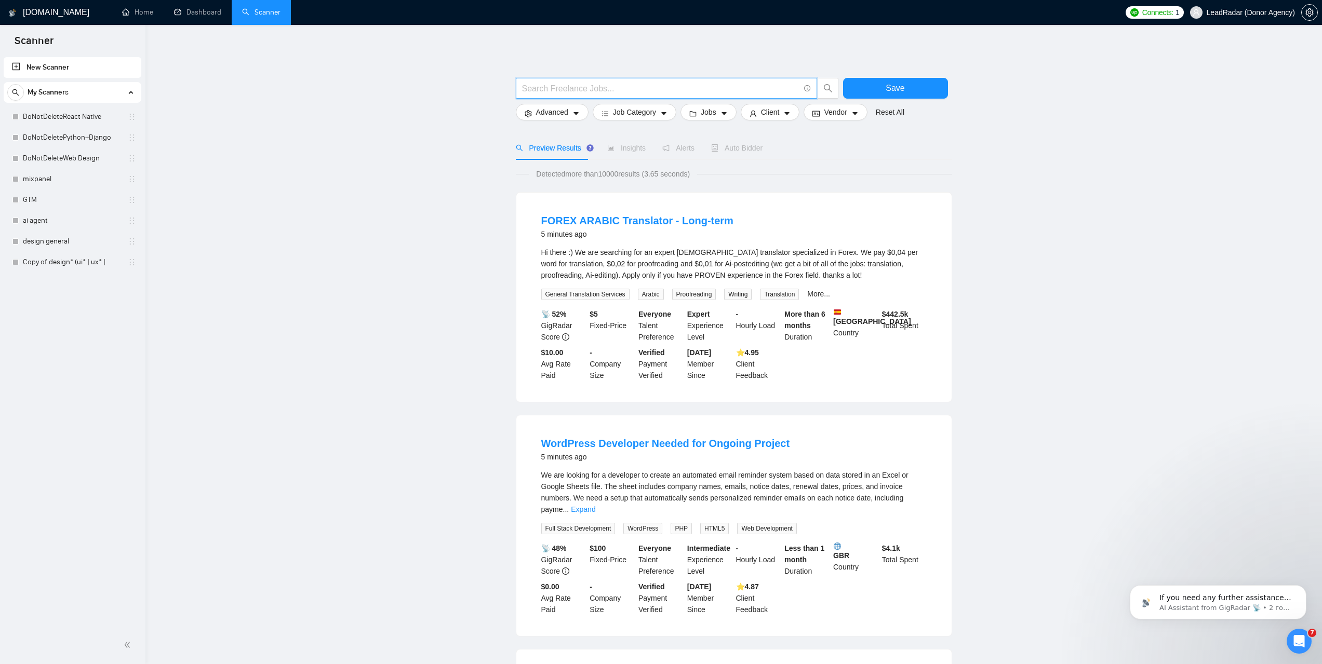
click at [601, 85] on input "text" at bounding box center [660, 88] width 277 height 13
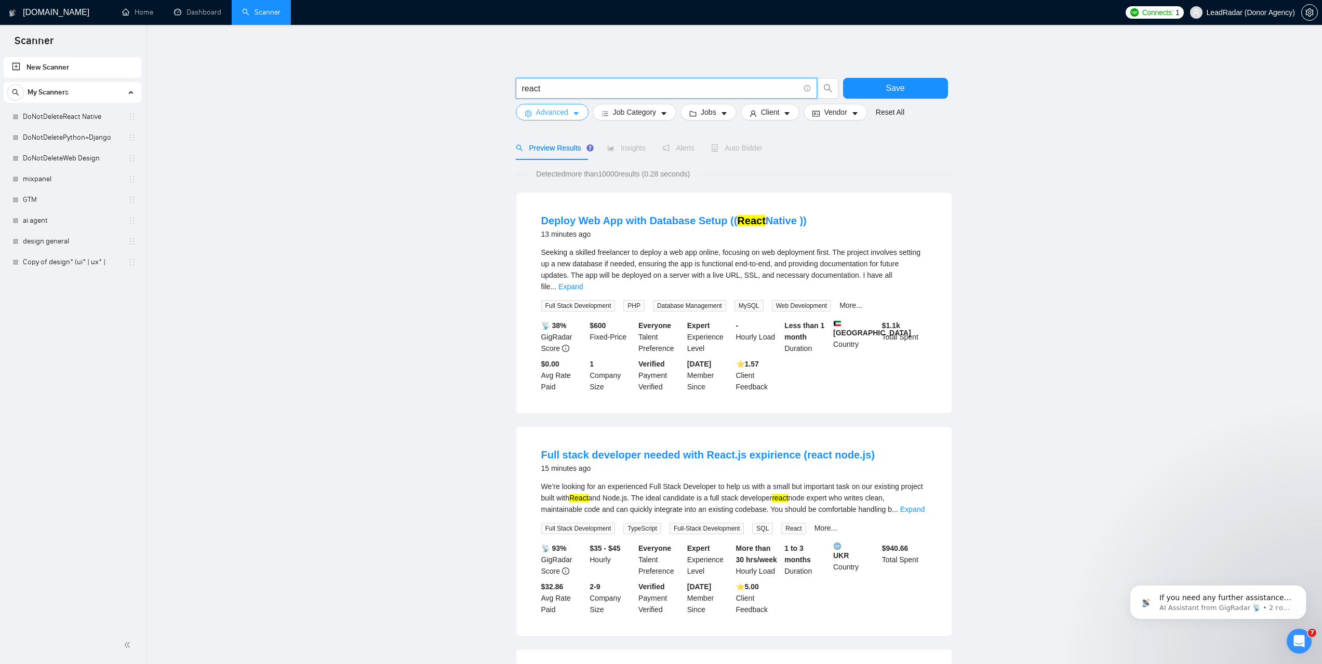
type input "React | ReactJs | "React.js" | JavaScript | TypeScript"
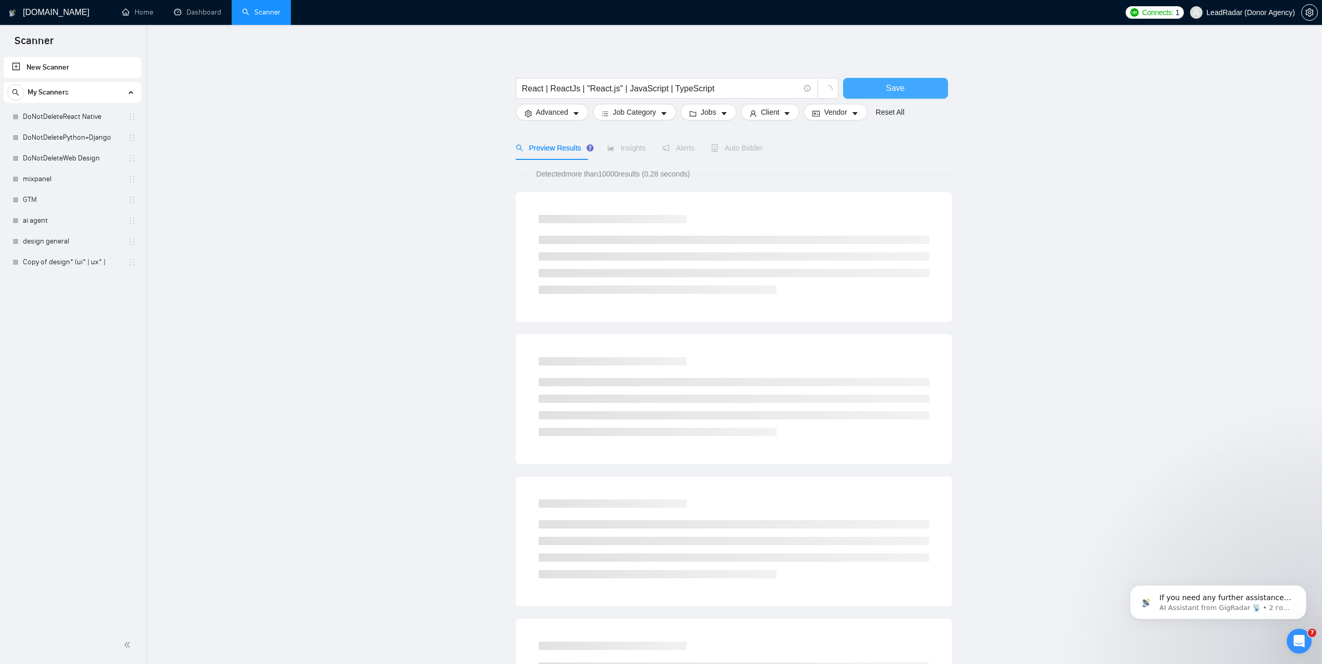
click at [926, 92] on button "Save" at bounding box center [895, 88] width 105 height 21
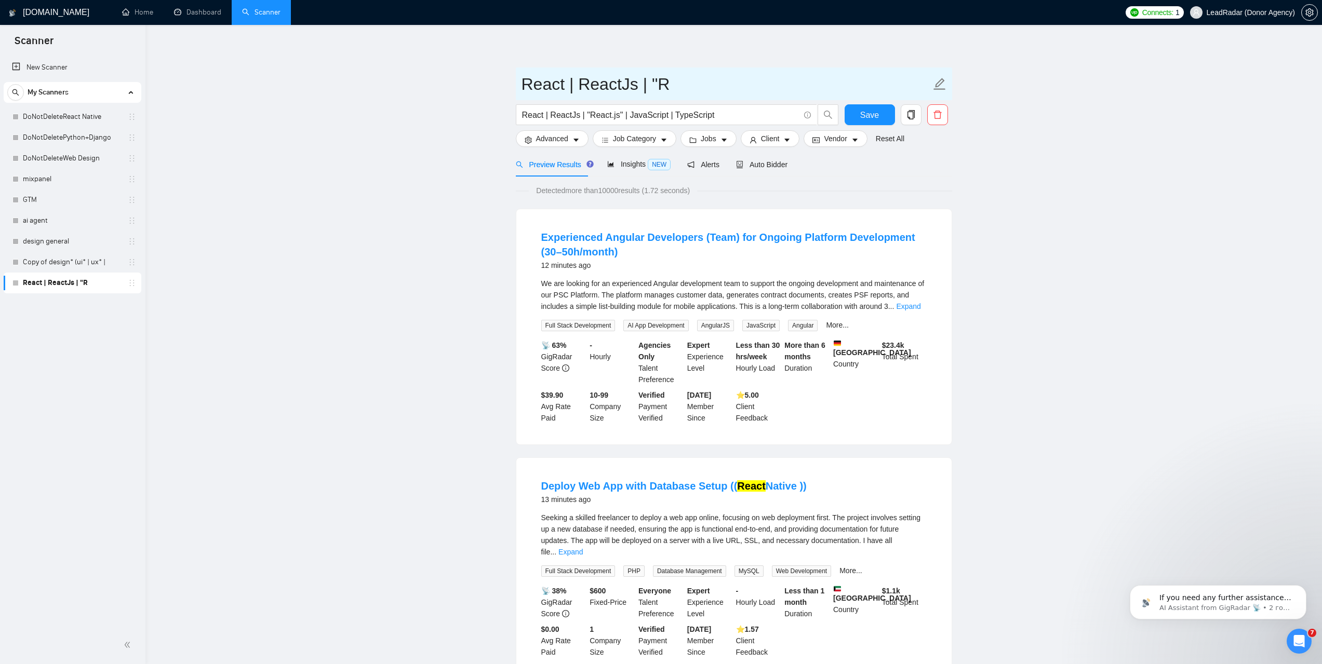
click at [940, 86] on icon "edit" at bounding box center [939, 84] width 12 height 12
click at [938, 114] on icon "delete" at bounding box center [937, 114] width 9 height 9
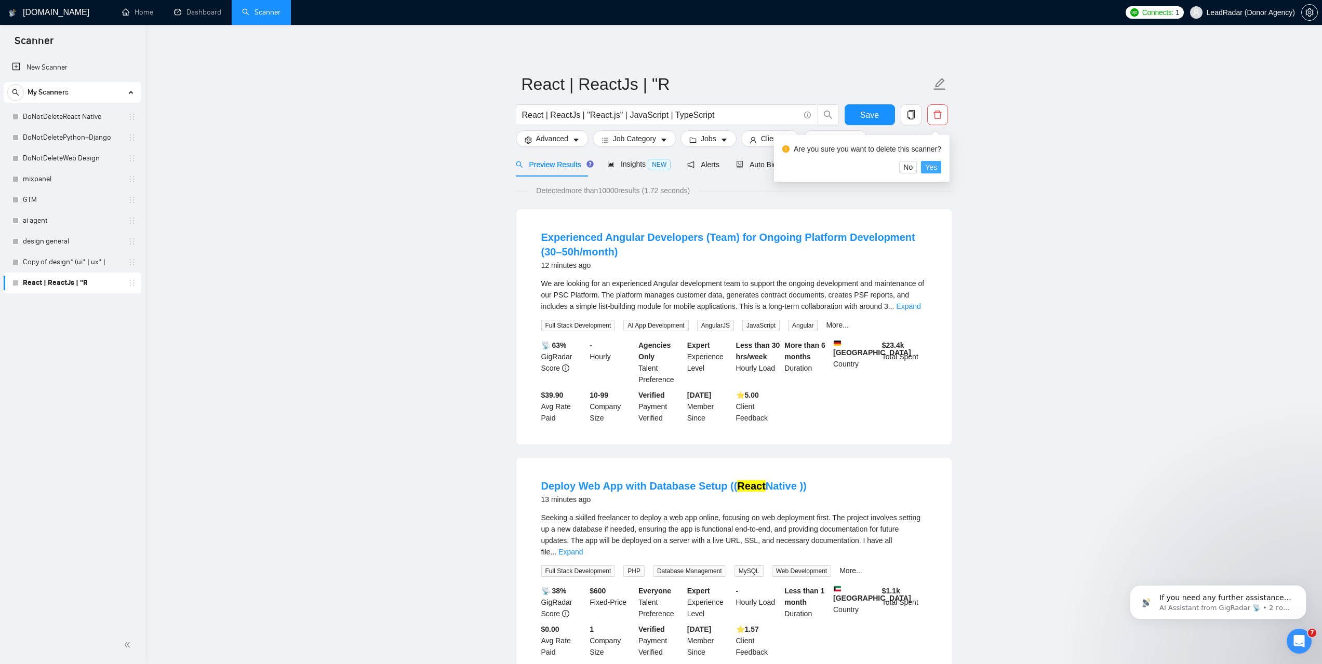
click at [925, 171] on span "Yes" at bounding box center [931, 167] width 12 height 11
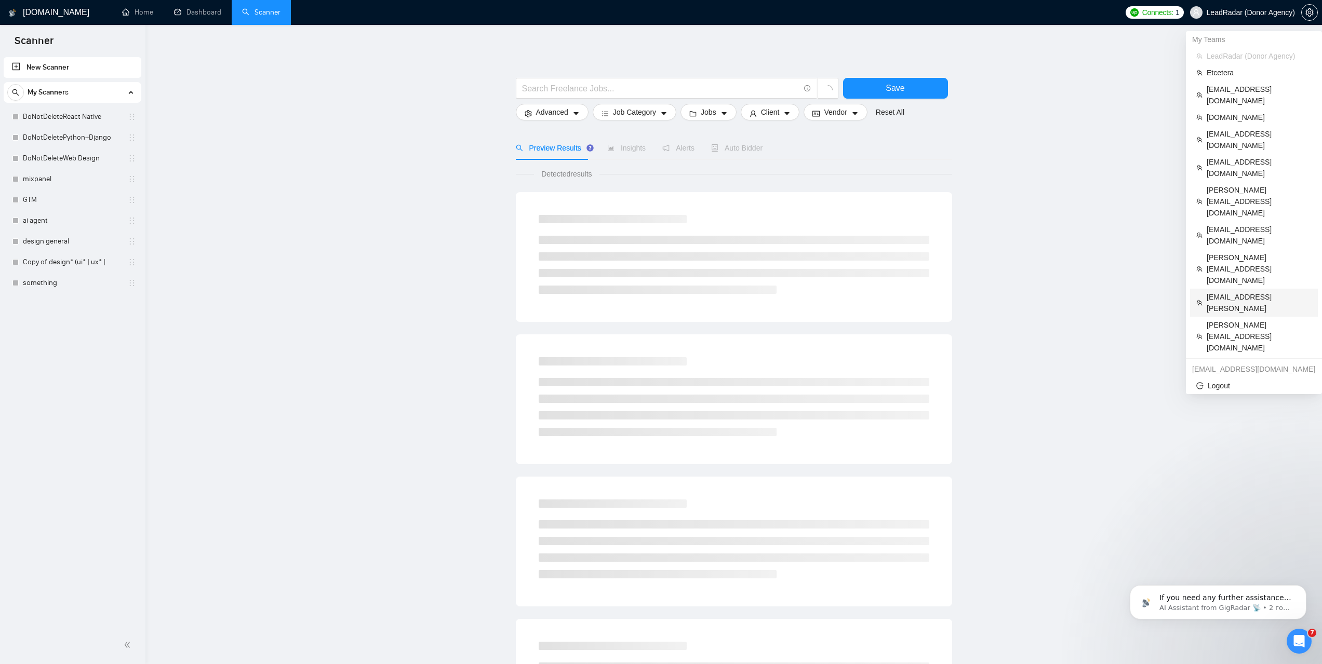
click at [1229, 291] on span "przemyslaw.majewski@dlabs.ai" at bounding box center [1258, 302] width 105 height 23
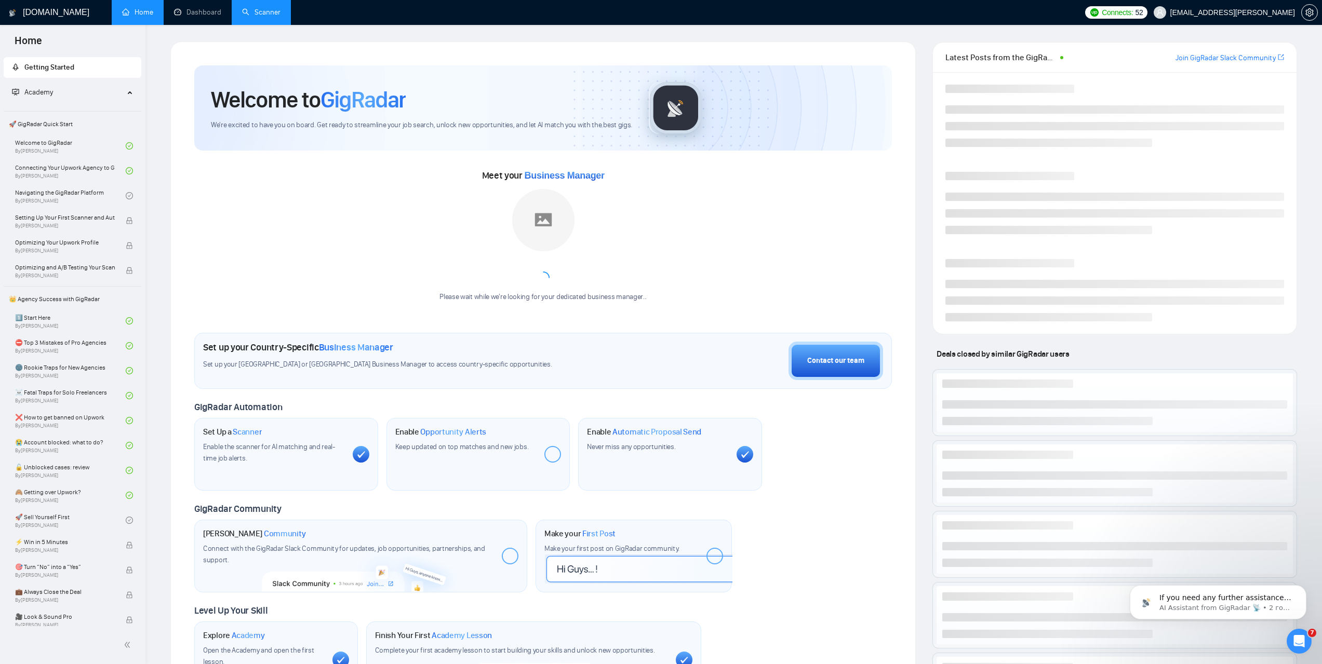
click at [254, 17] on link "Scanner" at bounding box center [261, 12] width 38 height 9
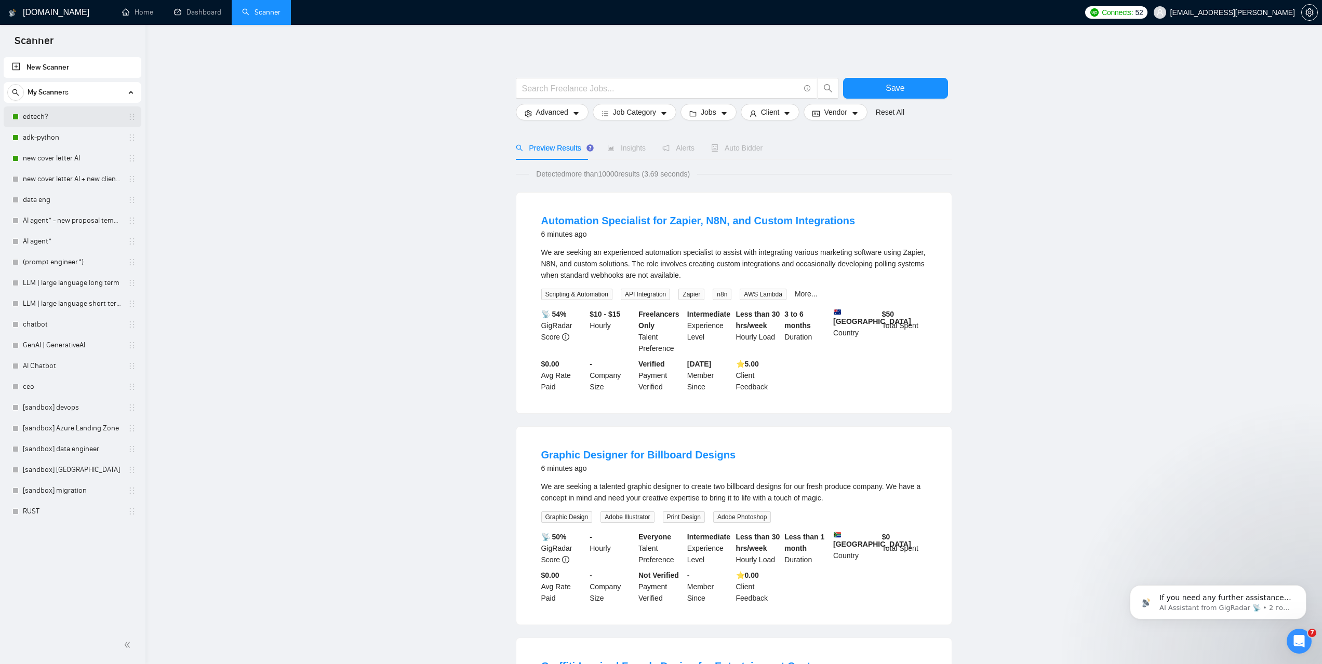
click at [66, 117] on link "edtech?" at bounding box center [72, 116] width 99 height 21
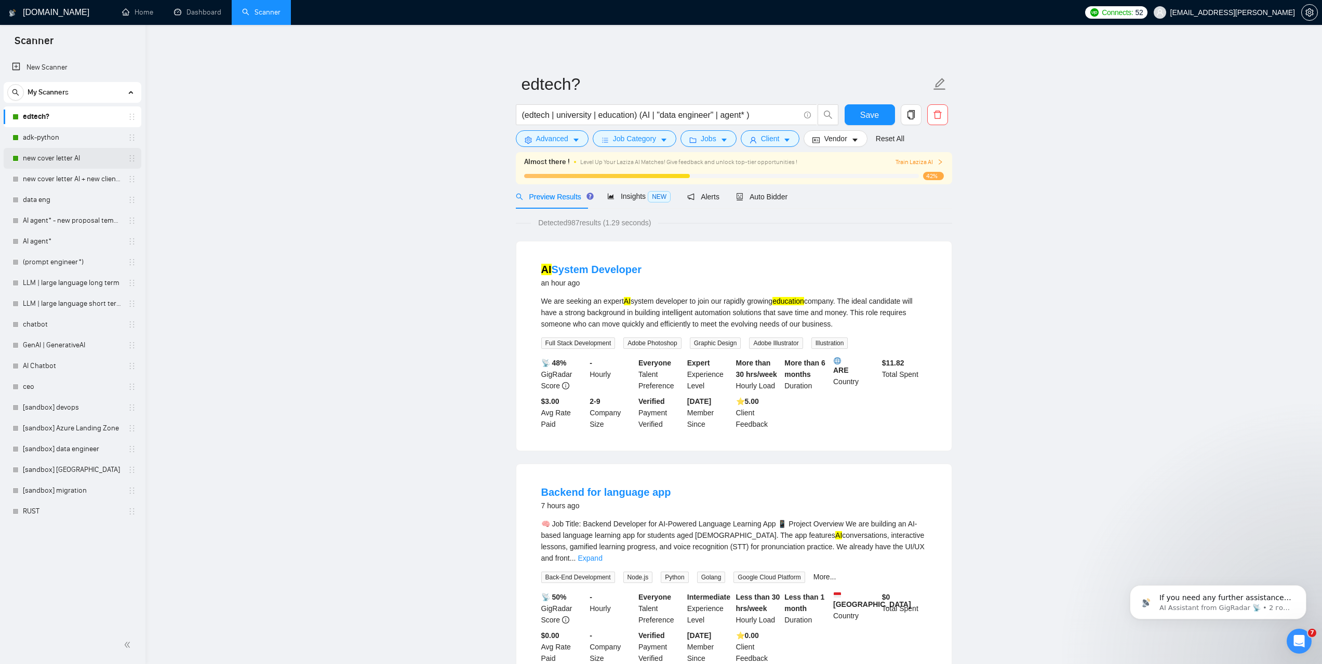
click at [62, 160] on link "new cover letter AI" at bounding box center [72, 158] width 99 height 21
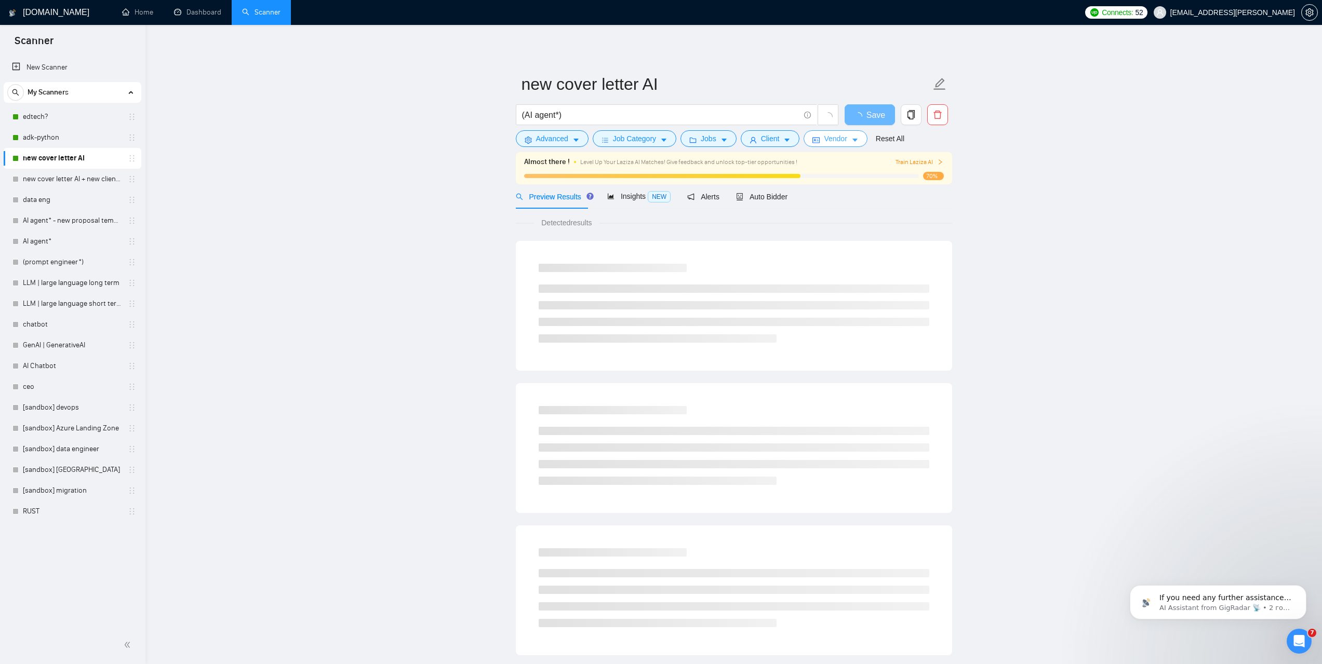
click at [850, 145] on button "Vendor" at bounding box center [834, 138] width 63 height 17
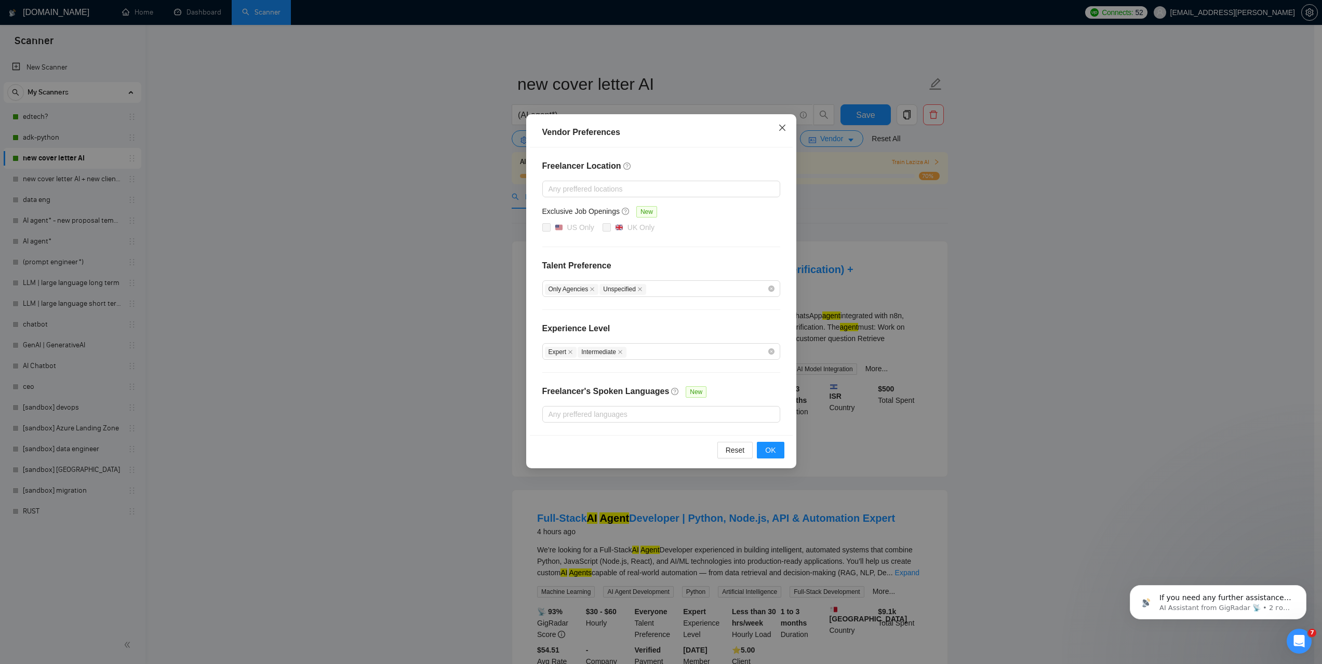
click at [780, 128] on icon "close" at bounding box center [782, 128] width 8 height 8
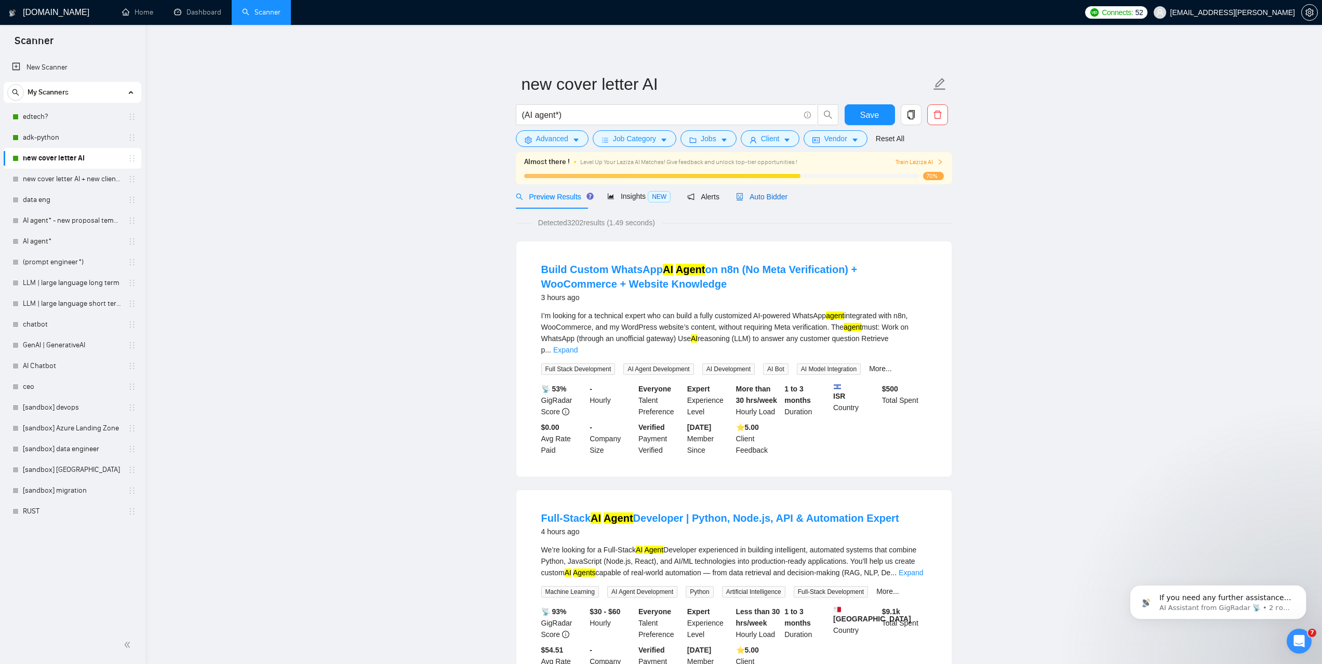
click at [770, 196] on span "Auto Bidder" at bounding box center [761, 197] width 51 height 8
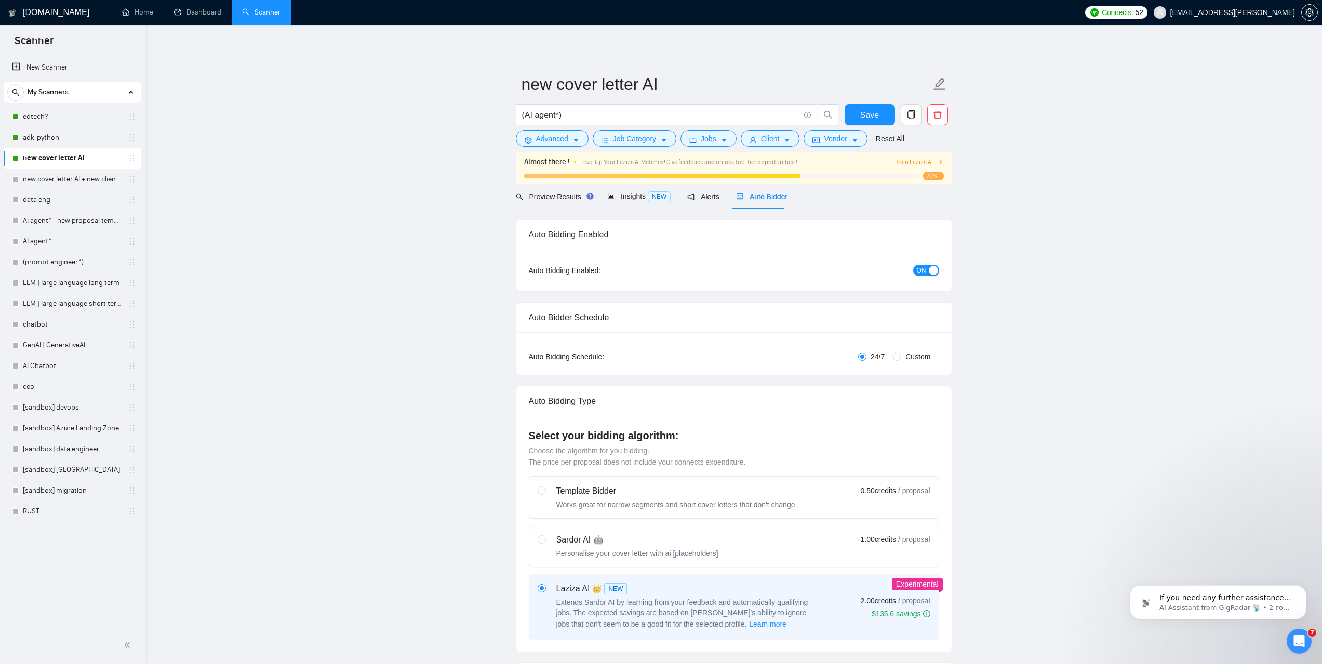
checkbox input "true"
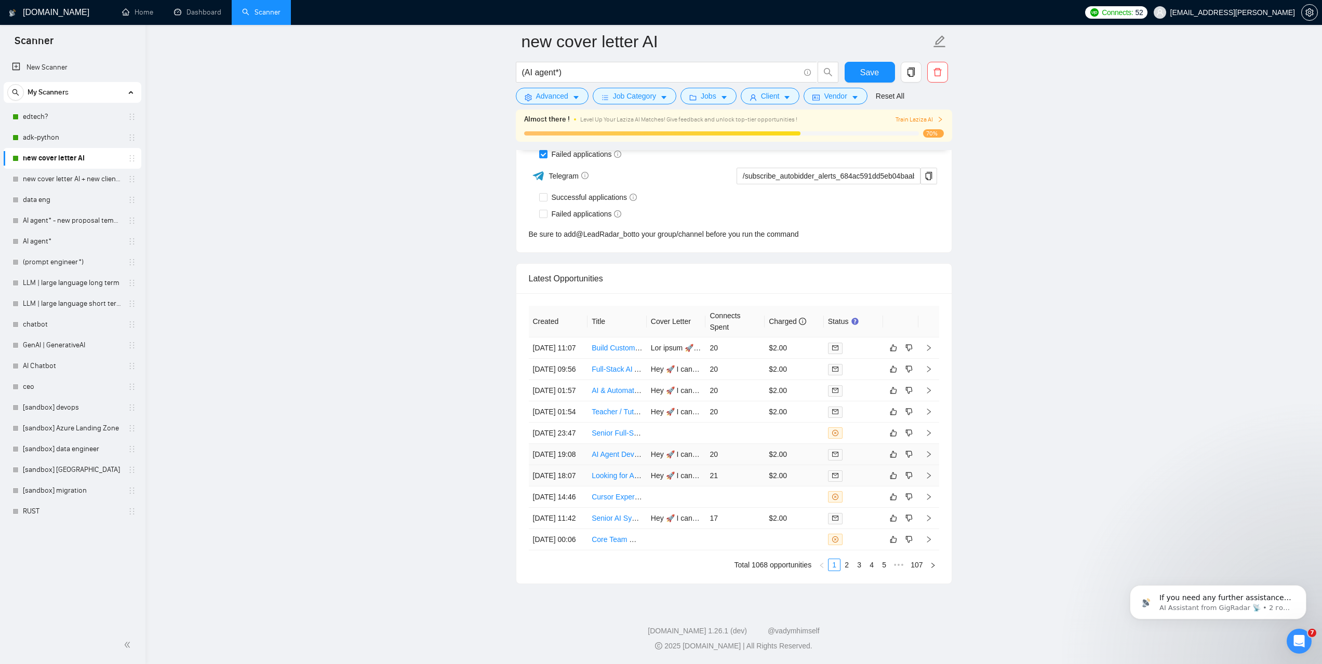
scroll to position [2738, 0]
click at [844, 570] on link "2" at bounding box center [846, 564] width 11 height 11
click at [859, 568] on link "3" at bounding box center [858, 564] width 11 height 11
click at [850, 567] on link "2" at bounding box center [846, 564] width 11 height 11
click at [614, 450] on link "Flutter Developer (Mobile & Web) — AI Renovation Feature + CRM Integration" at bounding box center [718, 454] width 252 height 8
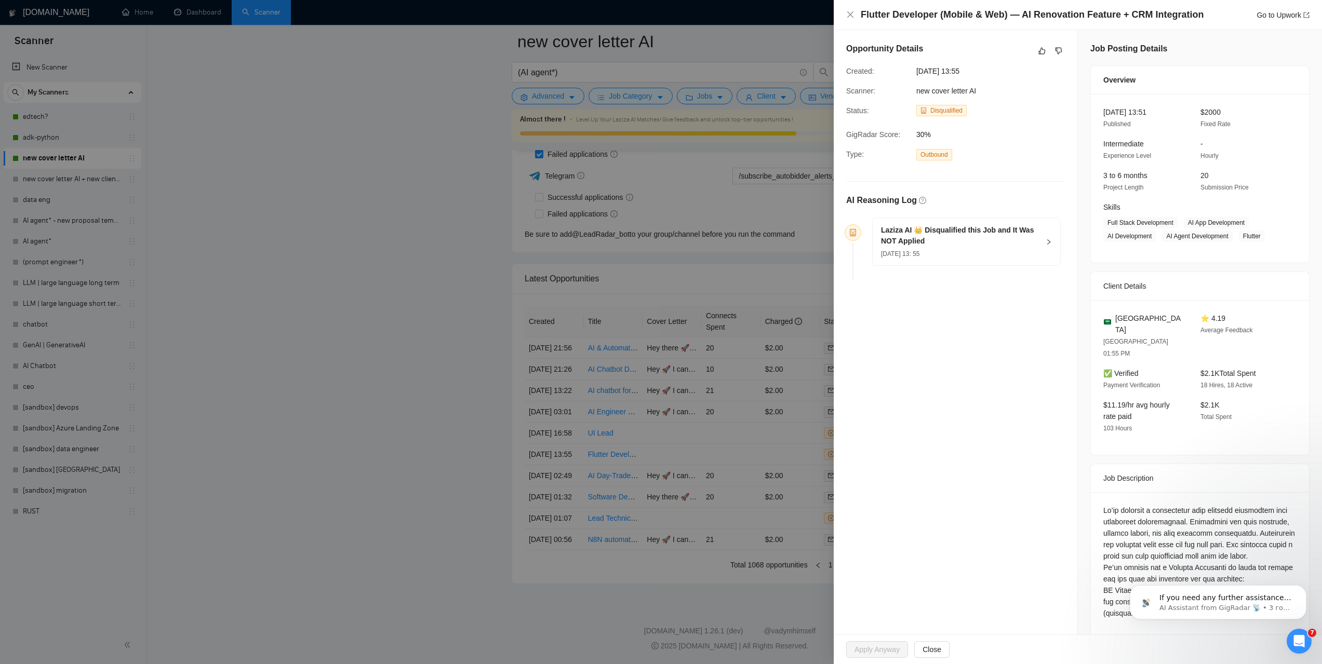
click at [1045, 240] on icon "right" at bounding box center [1048, 242] width 6 height 6
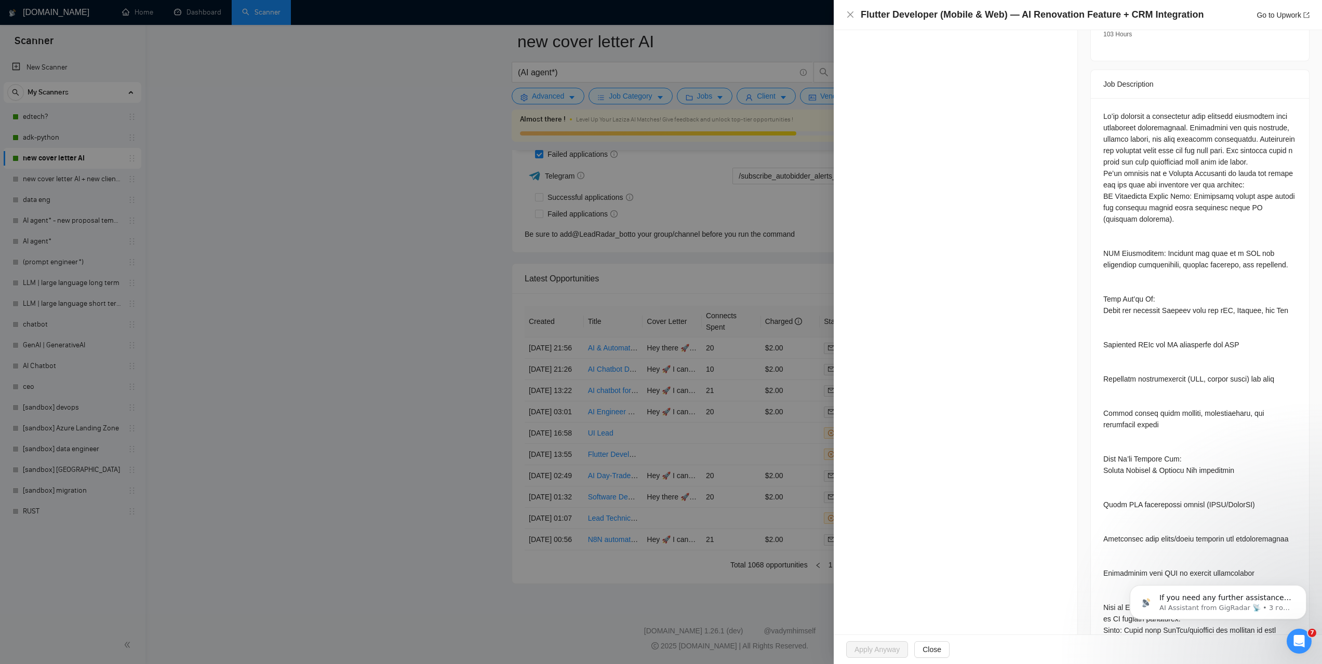
scroll to position [422, 0]
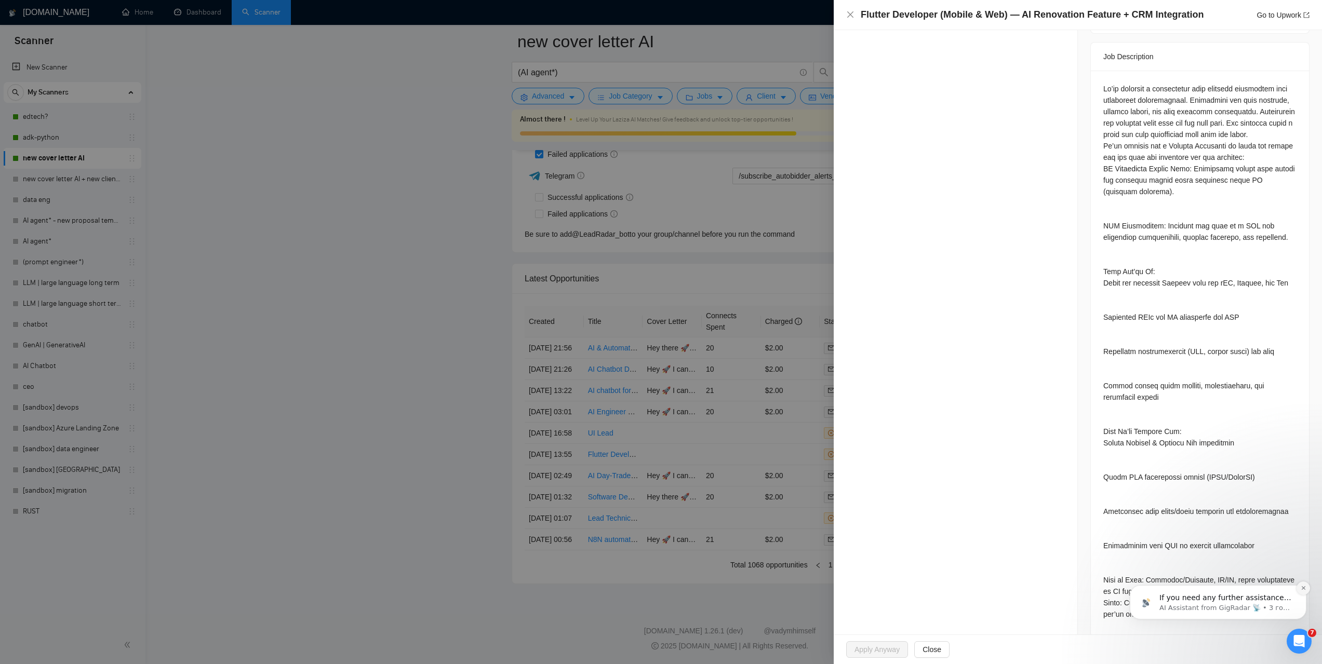
click at [1302, 589] on icon "Dismiss notification" at bounding box center [1303, 588] width 4 height 4
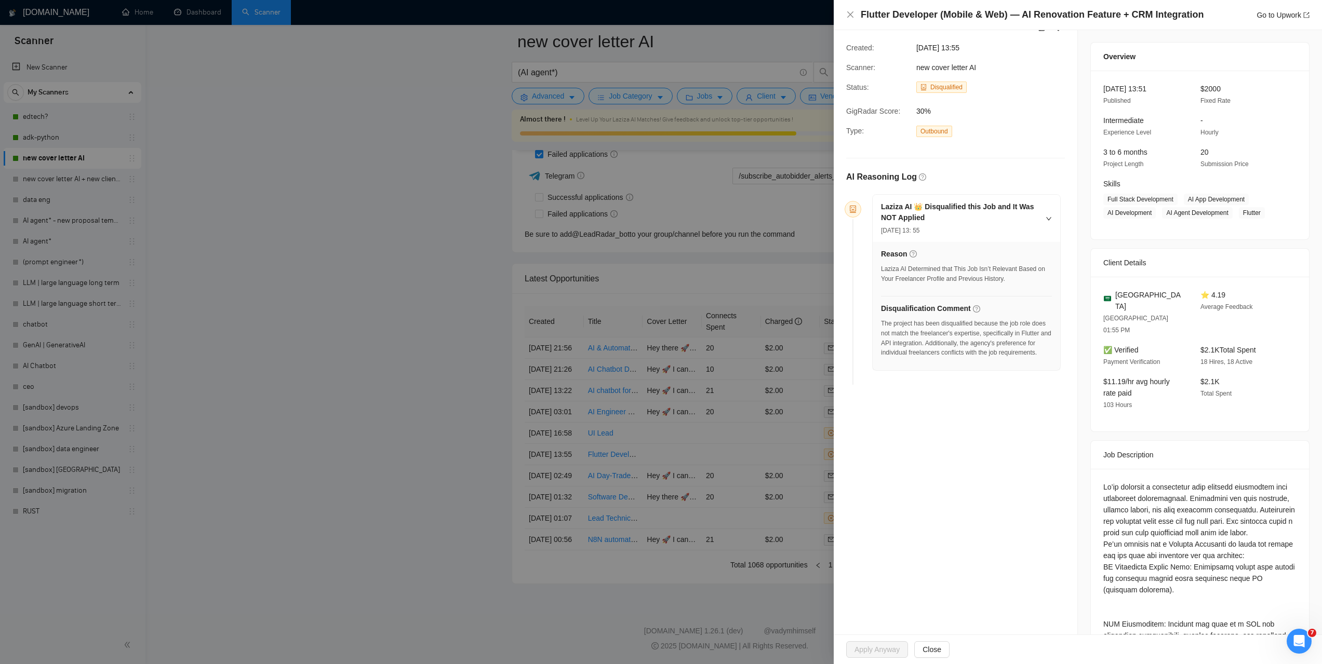
scroll to position [6, 0]
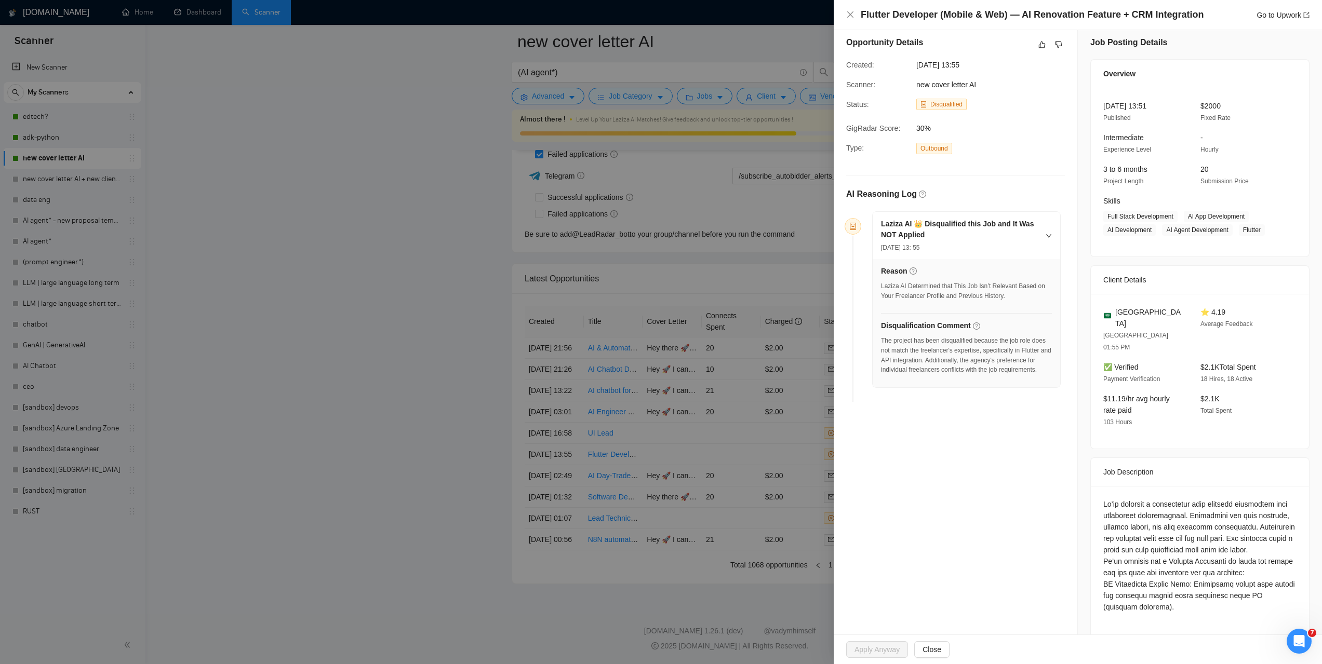
click at [321, 226] on div at bounding box center [661, 332] width 1322 height 664
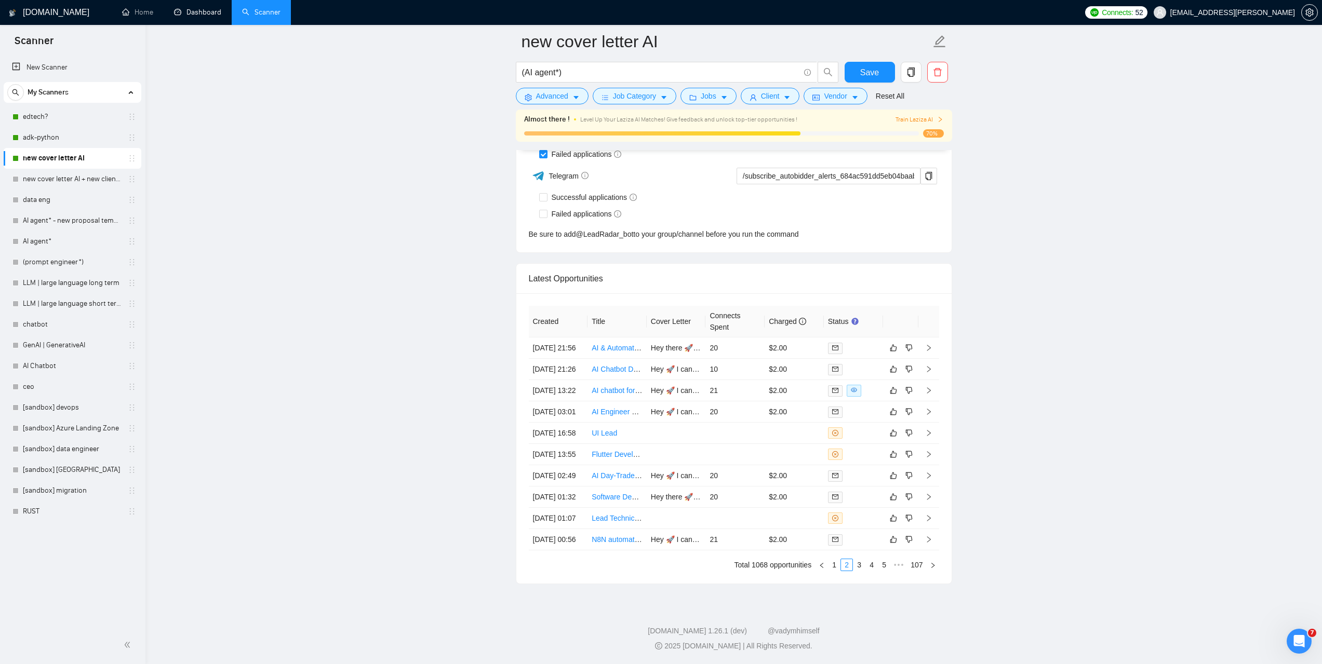
scroll to position [2634, 0]
click at [550, 100] on span "Advanced" at bounding box center [552, 95] width 32 height 11
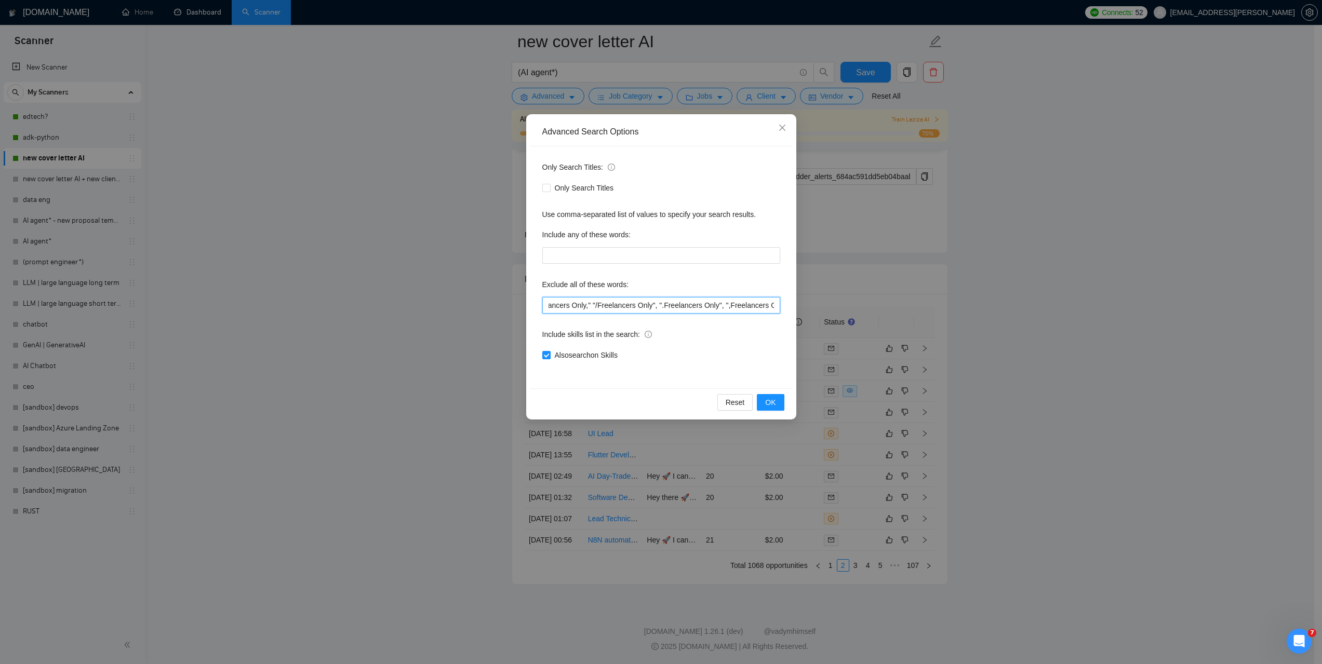
scroll to position [0, 0]
drag, startPoint x: 686, startPoint y: 306, endPoint x: 455, endPoint y: 314, distance: 230.7
click at [455, 314] on div "Advanced Search Options Only Search Titles: Only Search Titles Use comma-separa…" at bounding box center [661, 332] width 1322 height 664
click at [671, 305] on input ""no agencies", "this job is not open to teams", "this job is not open to agency…" at bounding box center [661, 305] width 238 height 17
click at [782, 131] on icon "close" at bounding box center [782, 128] width 8 height 8
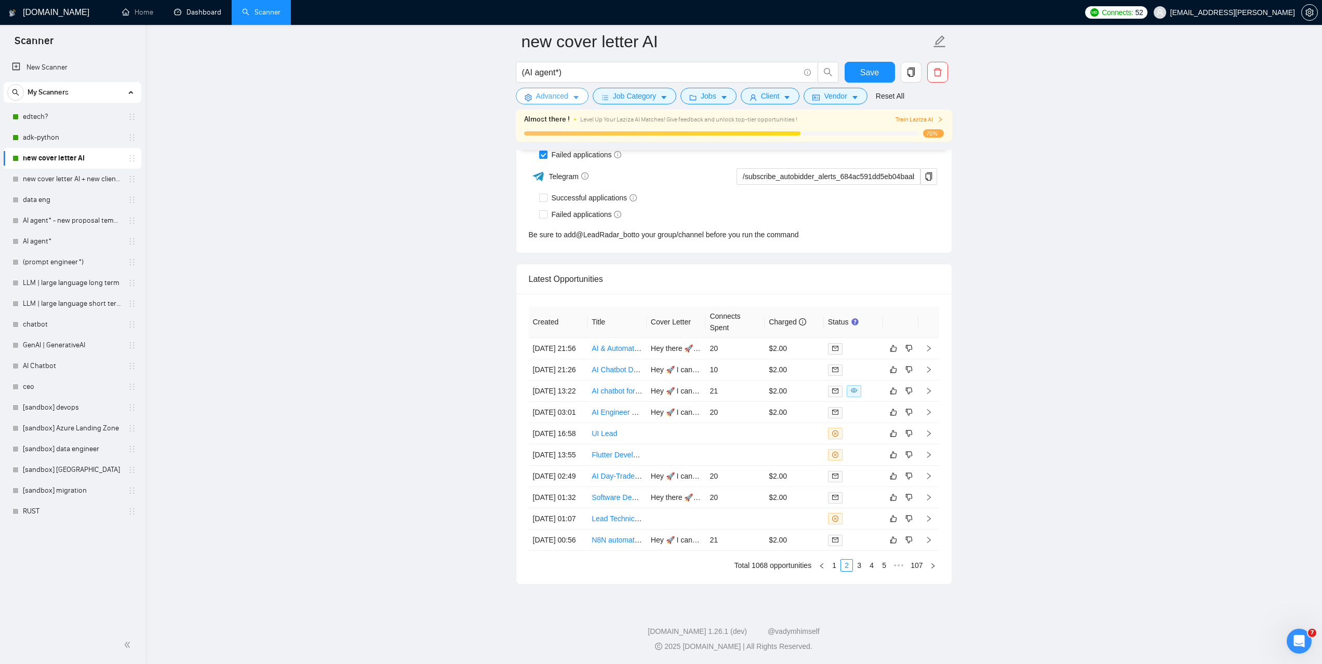
click at [573, 97] on icon "caret-down" at bounding box center [575, 97] width 7 height 7
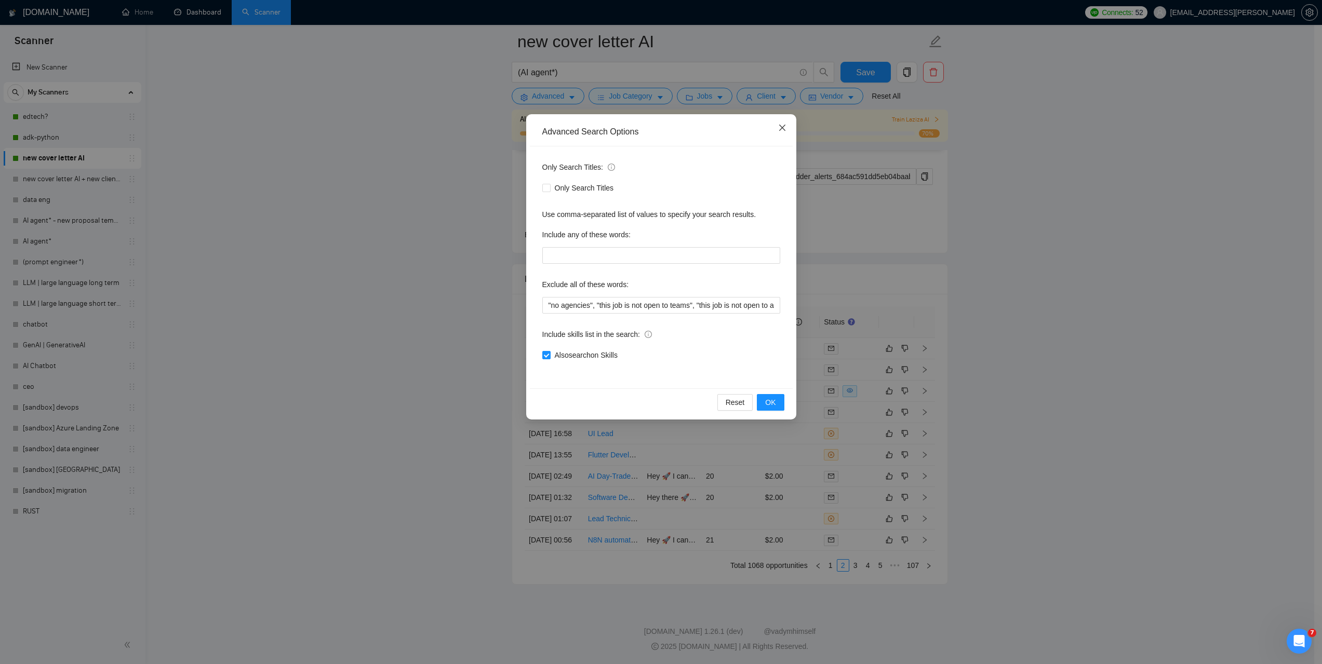
click at [789, 130] on span "Close" at bounding box center [782, 128] width 28 height 28
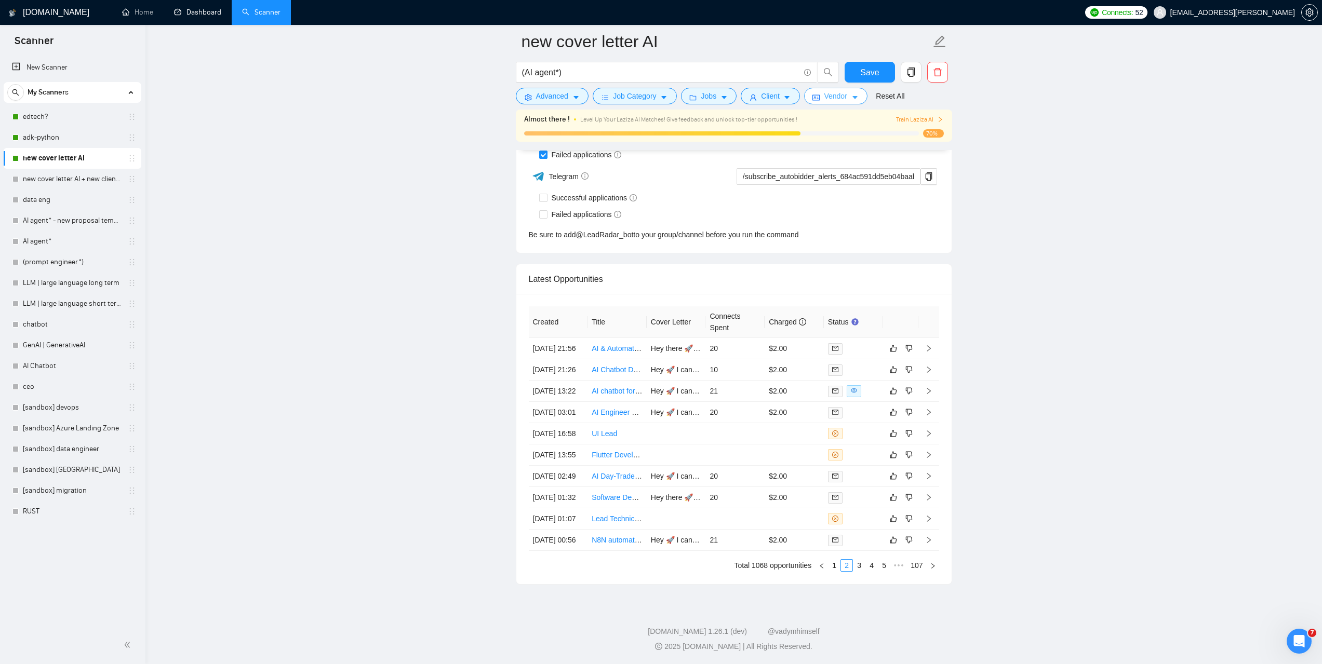
click at [842, 94] on span "Vendor" at bounding box center [835, 95] width 23 height 11
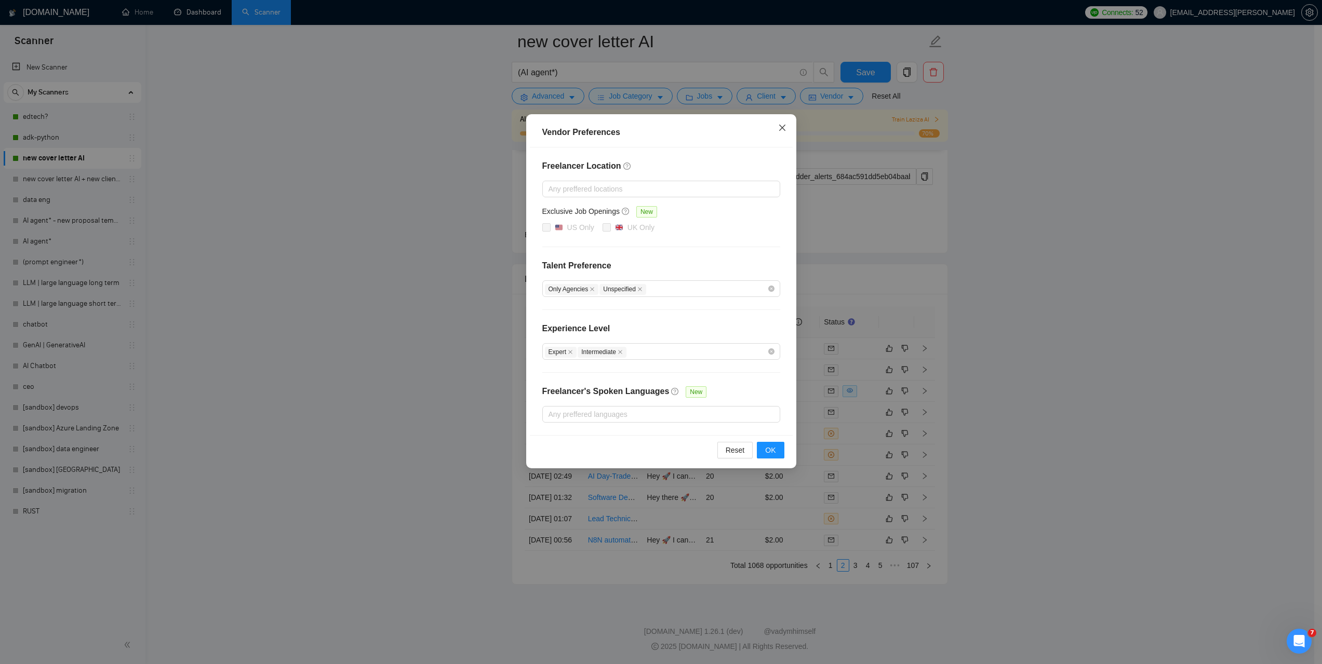
click at [782, 129] on icon "close" at bounding box center [782, 128] width 8 height 8
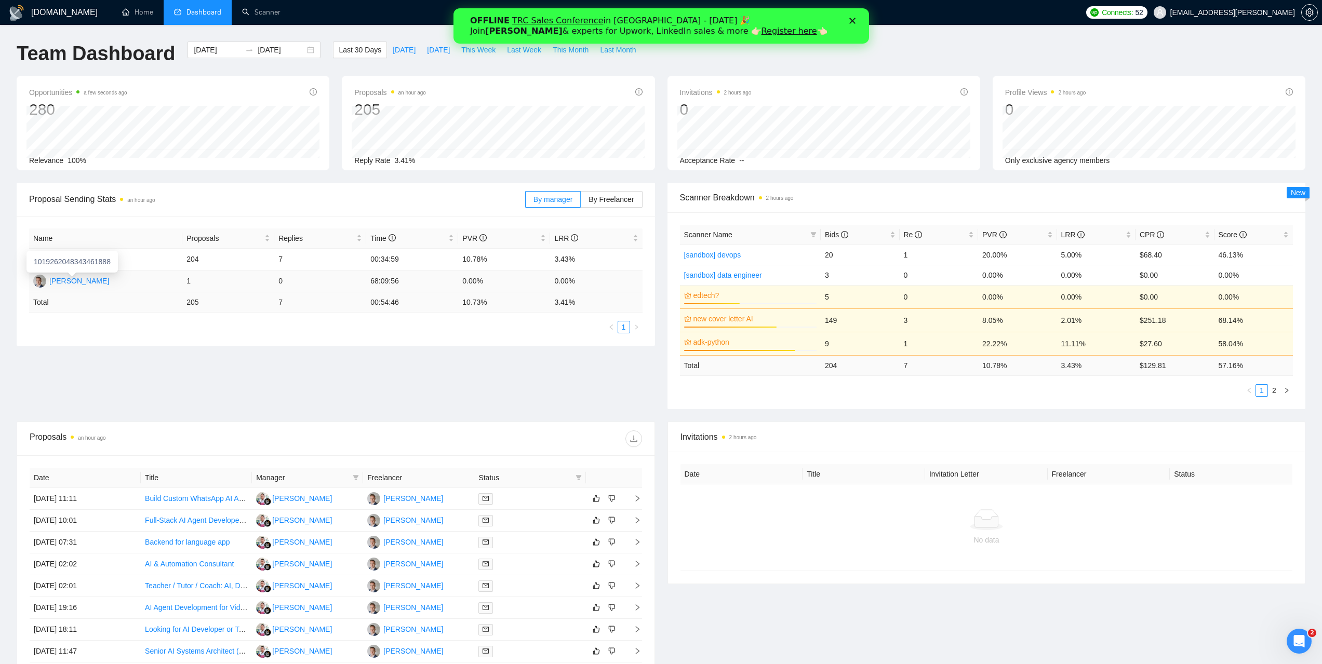
click at [95, 278] on div "Shemmy Majewski" at bounding box center [79, 280] width 60 height 11
click at [255, 8] on link "Scanner" at bounding box center [261, 12] width 38 height 9
